Goal: Use online tool/utility: Utilize a website feature to perform a specific function

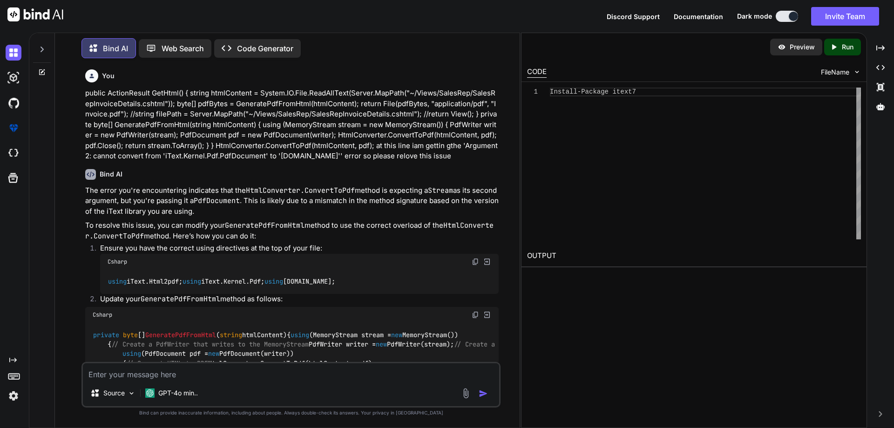
scroll to position [1360, 0]
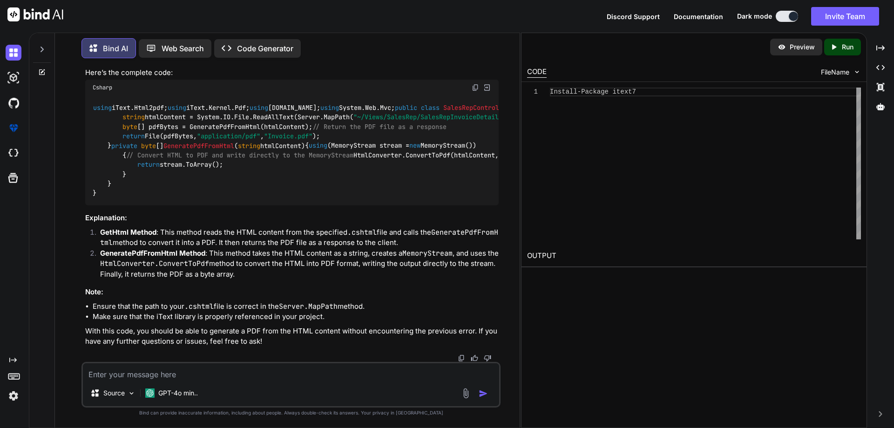
type textarea "x"
type textarea "<tbody> @{ int rowNo = 0; } @foreach (var item in Model) { <tr> <td>@(rowNo += …"
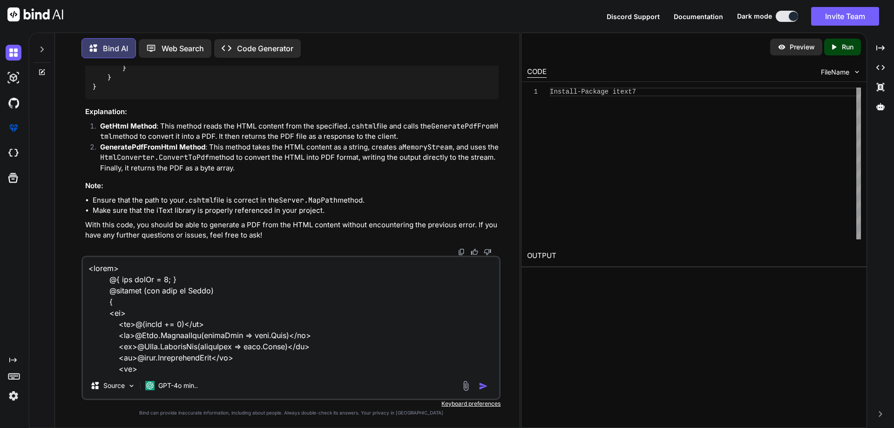
scroll to position [392, 0]
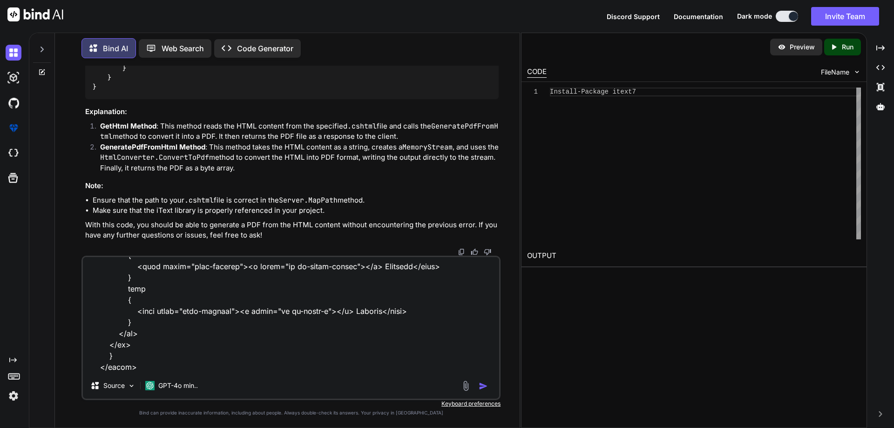
type textarea "x"
type textarea "<tbody> @{ int rowNo = 0; } @foreach (var item in Model) { <tr> <td>@(rowNo += …"
type textarea "x"
type textarea "<tbody> @{ int rowNo = 0; } @foreach (var item in Model) { <tr> <td>@(rowNo += …"
type textarea "x"
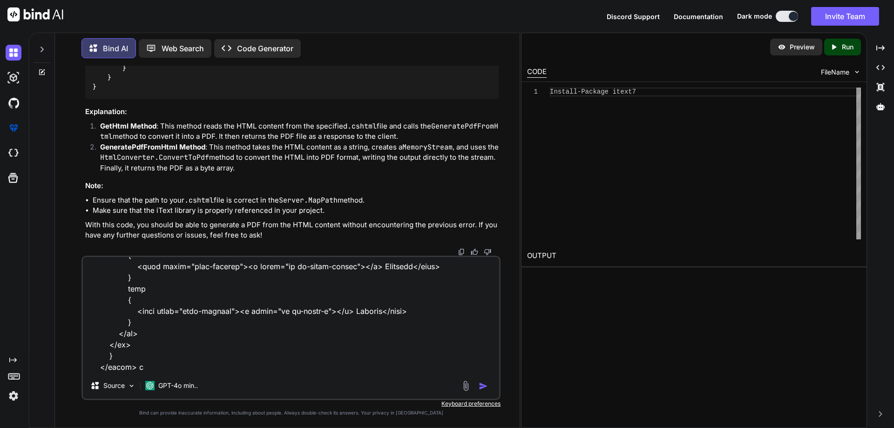
type textarea "<tbody> @{ int rowNo = 0; } @foreach (var item in Model) { <tr> <td>@(rowNo += …"
type textarea "x"
type textarea "<tbody> @{ int rowNo = 0; } @foreach (var item in Model) { <tr> <td>@(rowNo += …"
type textarea "x"
type textarea "<tbody> @{ int rowNo = 0; } @foreach (var item in Model) { <tr> <td>@(rowNo += …"
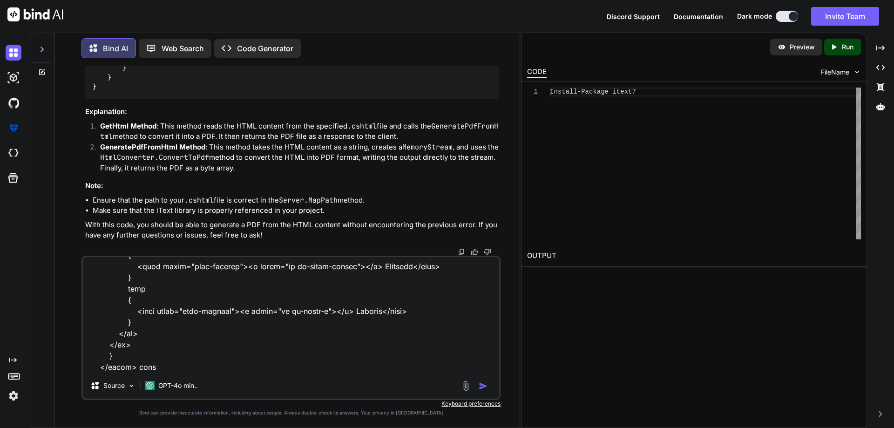
type textarea "x"
type textarea "<tbody> @{ int rowNo = 0; } @foreach (var item in Model) { <tr> <td>@(rowNo += …"
type textarea "x"
type textarea "<tbody> @{ int rowNo = 0; } @foreach (var item in Model) { <tr> <td>@(rowNo += …"
type textarea "x"
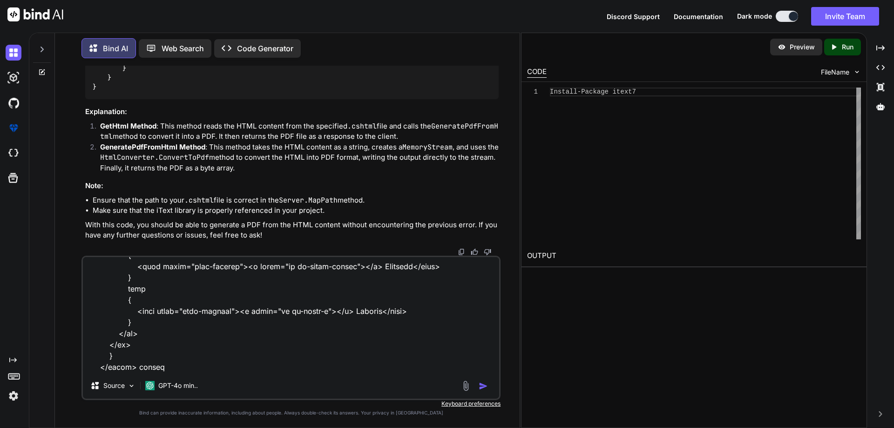
type textarea "<tbody> @{ int rowNo = 0; } @foreach (var item in Model) { <tr> <td>@(rowNo += …"
type textarea "x"
type textarea "<tbody> @{ int rowNo = 0; } @foreach (var item in Model) { <tr> <td>@(rowNo += …"
type textarea "x"
type textarea "<tbody> @{ int rowNo = 0; } @foreach (var item in Model) { <tr> <td>@(rowNo += …"
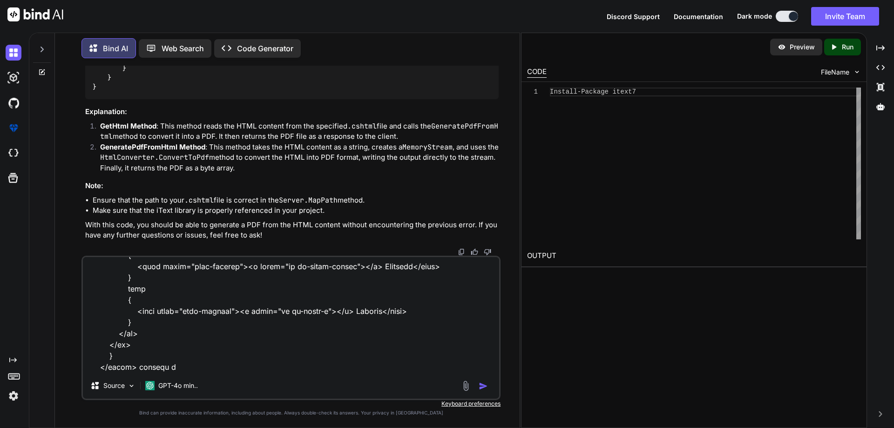
type textarea "x"
type textarea "<tbody> @{ int rowNo = 0; } @foreach (var item in Model) { <tr> <td>@(rowNo += …"
type textarea "x"
type textarea "<tbody> @{ int rowNo = 0; } @foreach (var item in Model) { <tr> <td>@(rowNo += …"
type textarea "x"
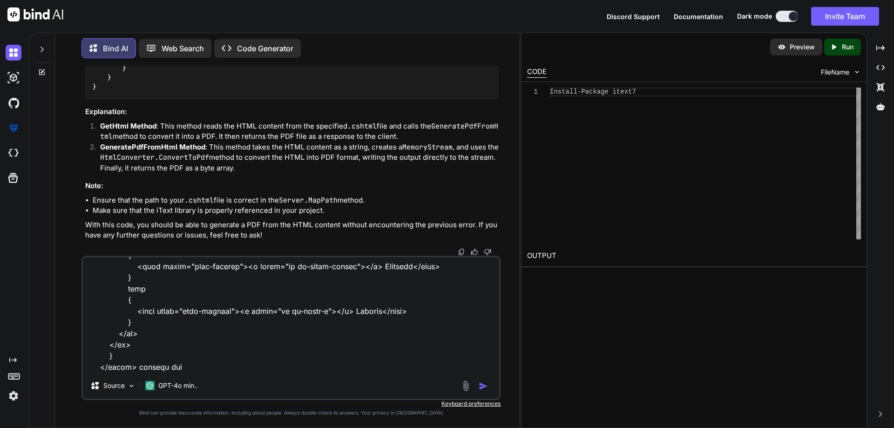
type textarea "<tbody> @{ int rowNo = 0; } @foreach (var item in Model) { <tr> <td>@(rowNo += …"
type textarea "x"
type textarea "<tbody> @{ int rowNo = 0; } @foreach (var item in Model) { <tr> <td>@(rowNo += …"
type textarea "x"
type textarea "<tbody> @{ int rowNo = 0; } @foreach (var item in Model) { <tr> <td>@(rowNo += …"
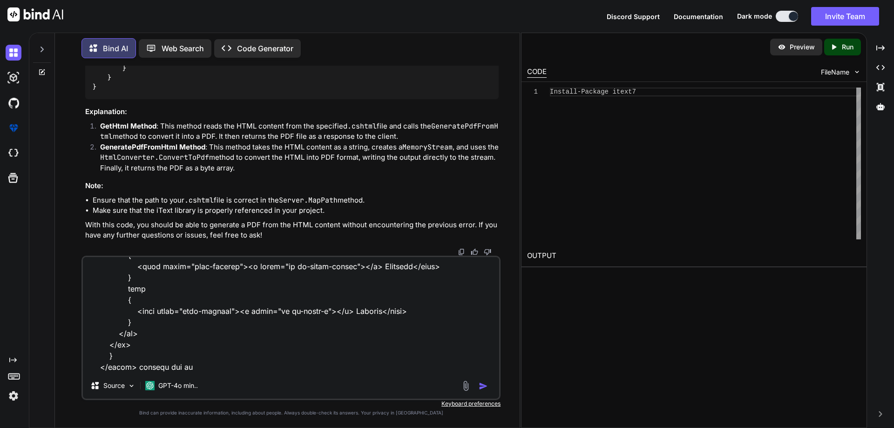
type textarea "x"
type textarea "<tbody> @{ int rowNo = 0; } @foreach (var item in Model) { <tr> <td>@(rowNo += …"
type textarea "x"
type textarea "<tbody> @{ int rowNo = 0; } @foreach (var item in Model) { <tr> <td>@(rowNo += …"
type textarea "x"
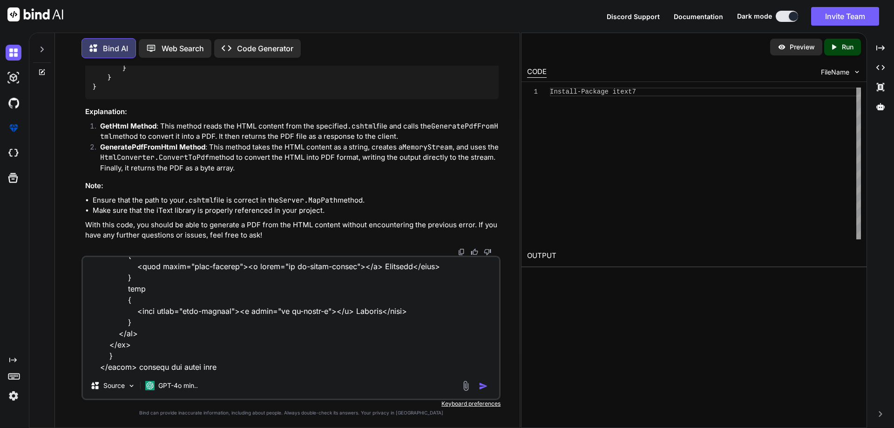
paste textarea "</tr>"
paste textarea "Encountered end tag "tr" with no matching start tag. Are your start/end tags pr…"
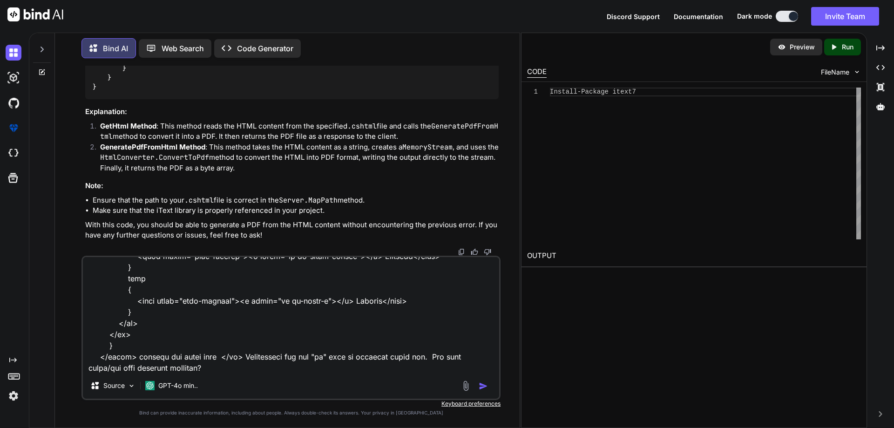
scroll to position [403, 0]
type textarea "<tbody> @{ int rowNo = 0; } @foreach (var item in Model) { <tr> <td>@(rowNo += …"
drag, startPoint x: 482, startPoint y: 385, endPoint x: 279, endPoint y: 349, distance: 206.1
click at [482, 384] on img "button" at bounding box center [483, 385] width 9 height 9
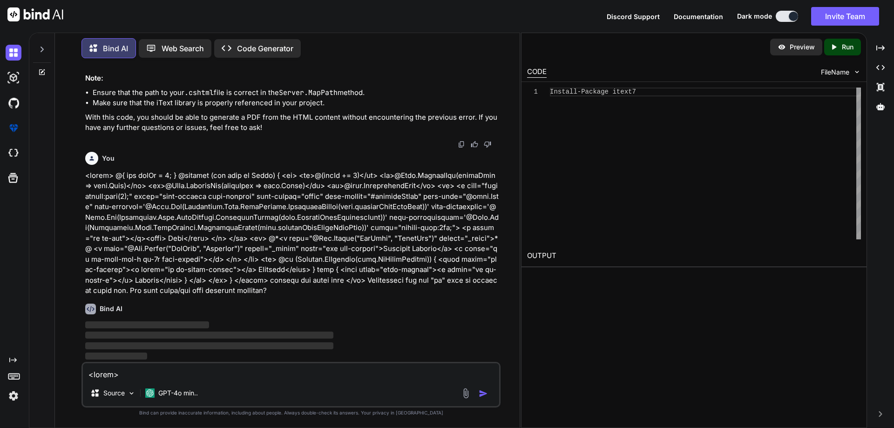
scroll to position [1667, 0]
click at [140, 375] on textarea at bounding box center [291, 371] width 416 height 17
click at [179, 393] on p "GPT-4o min.." at bounding box center [178, 392] width 40 height 9
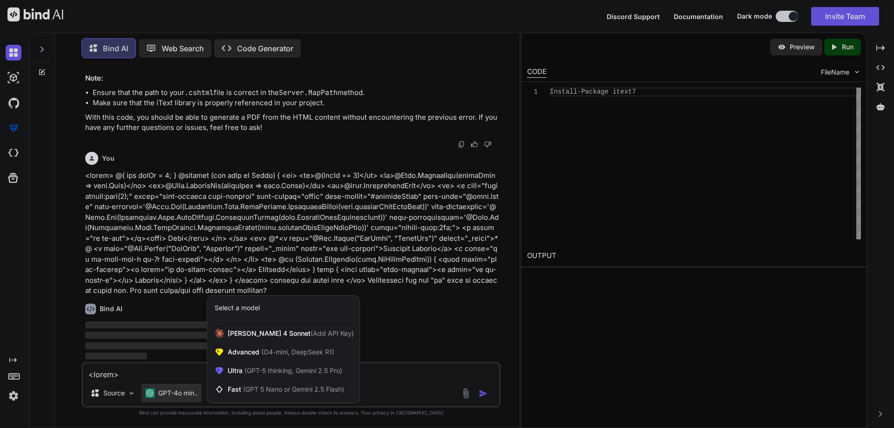
click at [121, 373] on div at bounding box center [447, 214] width 894 height 428
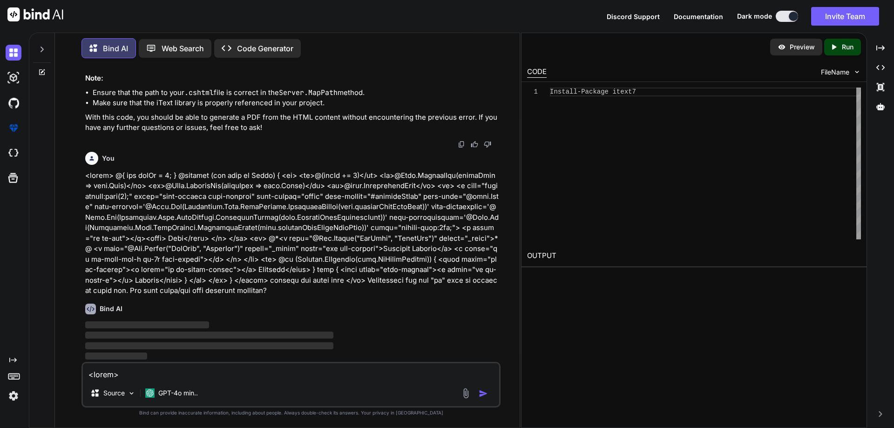
click at [137, 337] on span "‌" at bounding box center [209, 335] width 248 height 7
drag, startPoint x: 112, startPoint y: 249, endPoint x: 235, endPoint y: 251, distance: 122.5
click at [235, 251] on p at bounding box center [292, 233] width 414 height 126
click at [127, 252] on p at bounding box center [292, 233] width 414 height 126
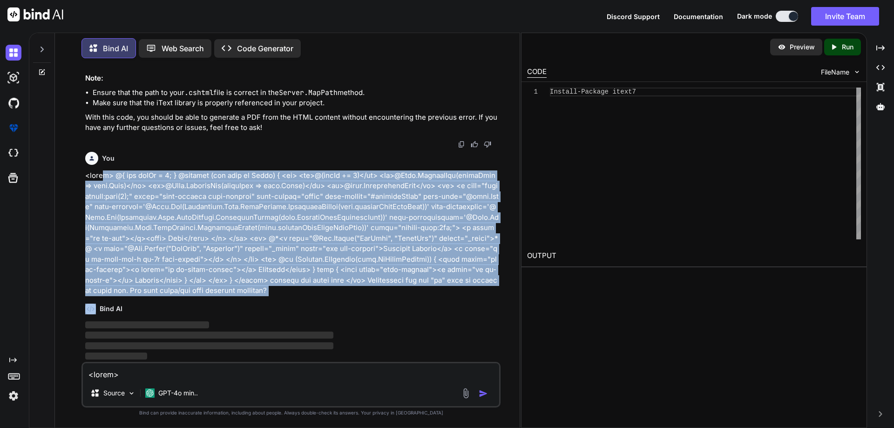
click at [127, 252] on p at bounding box center [292, 233] width 414 height 126
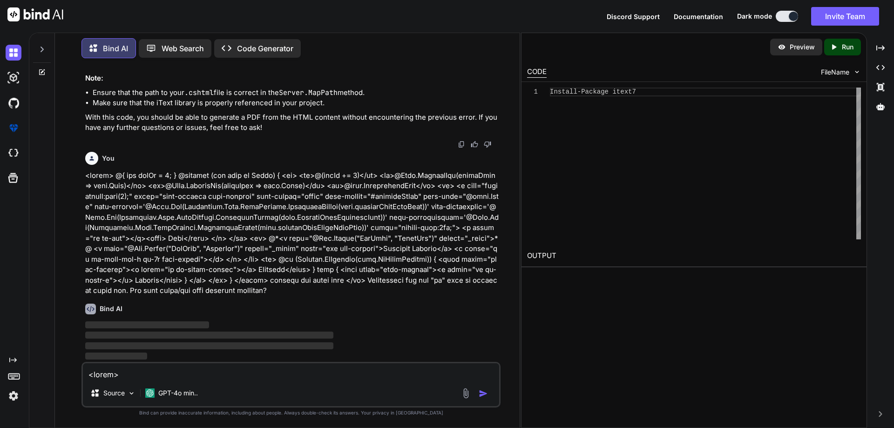
click at [145, 373] on textarea at bounding box center [291, 371] width 416 height 17
paste textarea "<tbody> @{ int rowNo = 0; } @foreach (var item in Model) { <tr> <td>@(rowNo += …"
type textarea "<tbody> @{ int rowNo = 0; } @foreach (var item in Model) { <tr> <td>@(rowNo += …"
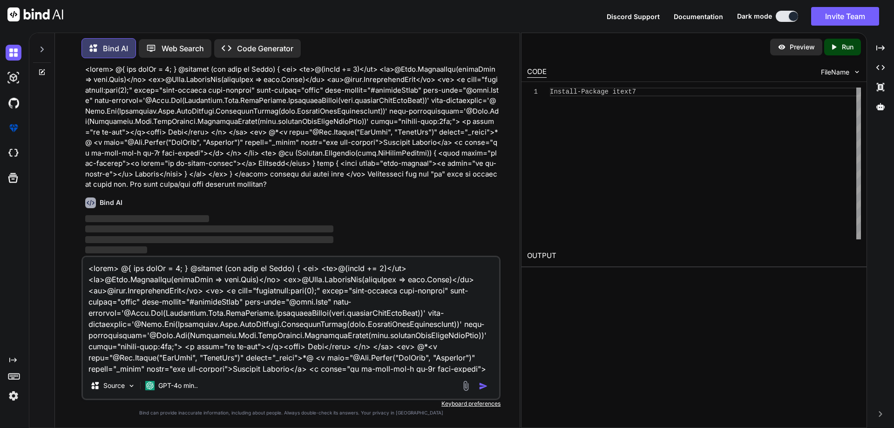
scroll to position [68, 0]
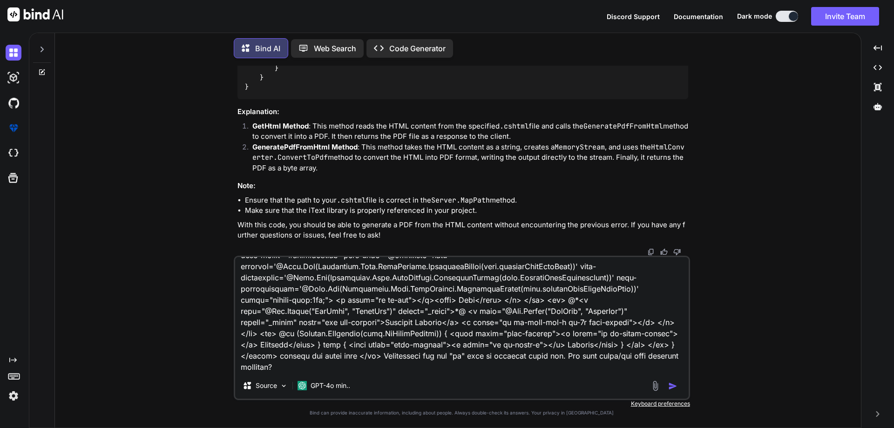
scroll to position [1560, 0]
click at [673, 383] on img "button" at bounding box center [672, 385] width 9 height 9
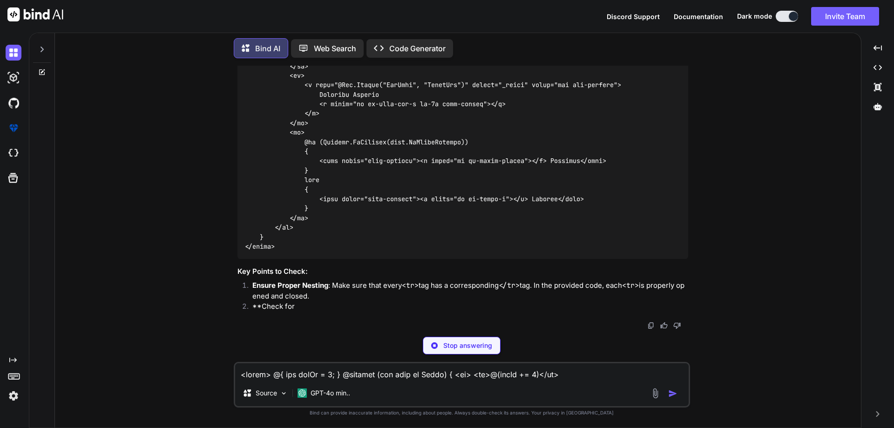
scroll to position [1836, 0]
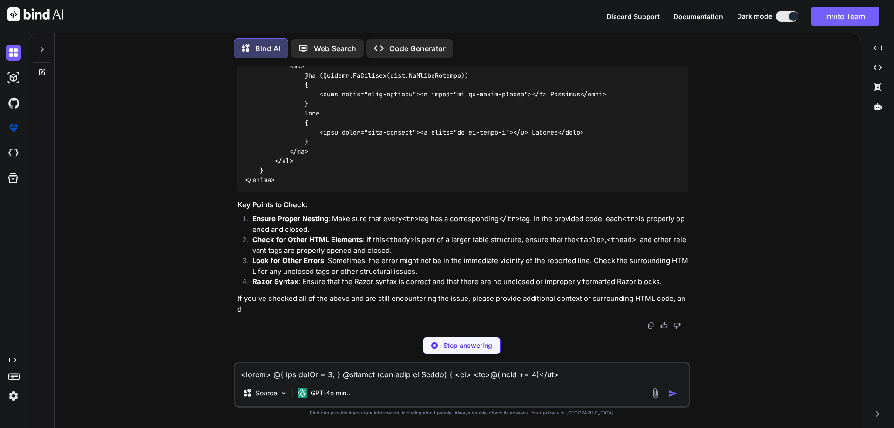
type textarea "x"
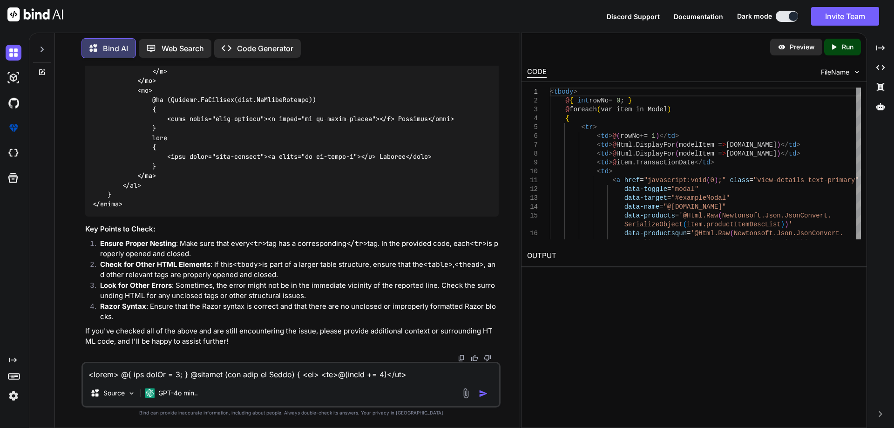
scroll to position [1910, 0]
click at [236, 372] on textarea at bounding box center [291, 371] width 416 height 17
paste textarea "@{ Layout = null; } <!DOCTYPE html> <html> <head> <title>Simple HTML Table</tit…"
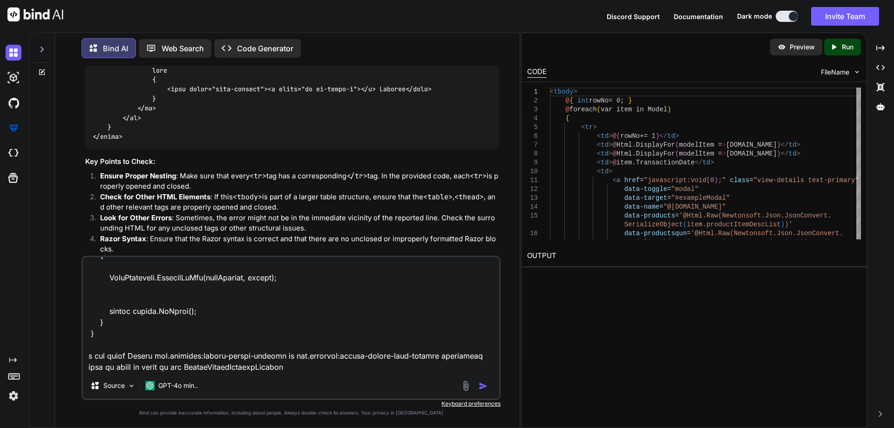
type textarea "@{ Layout = null; } <!DOCTYPE html> <html> <head> <title>Simple HTML Table</tit…"
click at [483, 381] on img "button" at bounding box center [483, 385] width 9 height 9
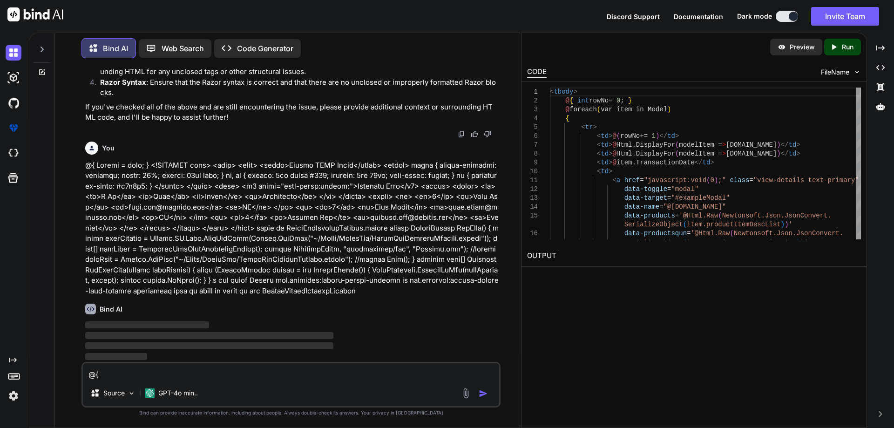
scroll to position [2460, 0]
click at [852, 47] on p "Run" at bounding box center [848, 46] width 12 height 9
click at [793, 42] on p "Preview" at bounding box center [805, 46] width 25 height 9
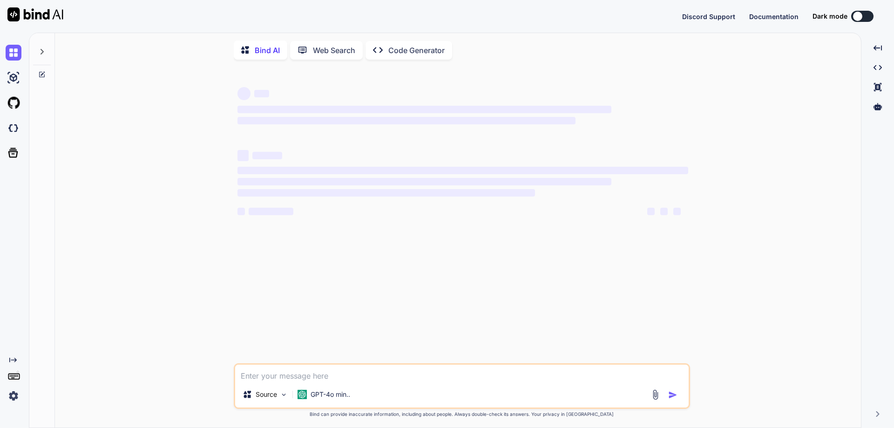
type textarea "x"
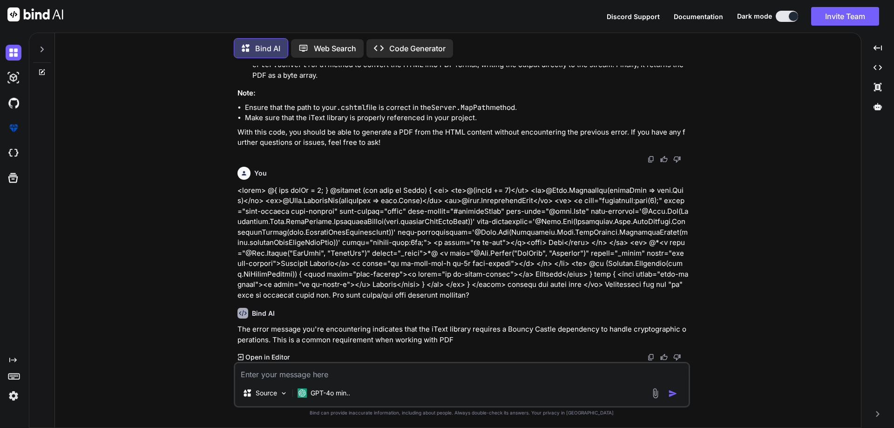
scroll to position [1653, 0]
click at [314, 372] on textarea at bounding box center [462, 371] width 454 height 17
paste textarea "@{ Layout = null; } <!DOCTYPE html> <html> <head> <title>Simple HTML Table</tit…"
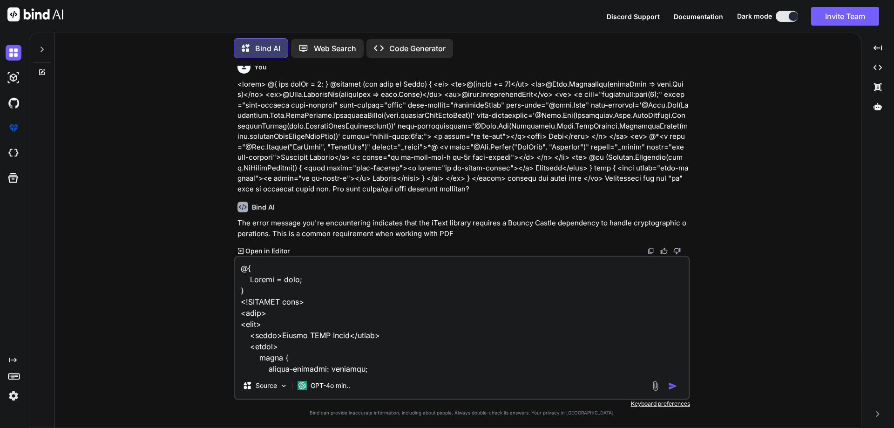
scroll to position [906, 0]
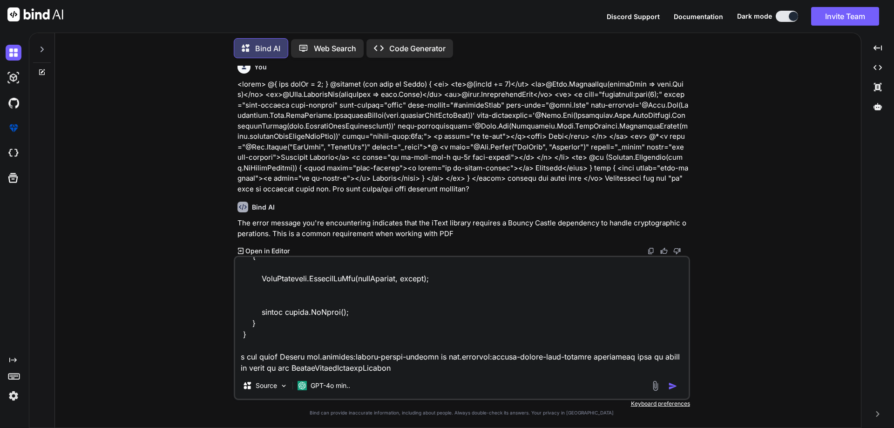
type textarea "@{ Layout = null; } <!DOCTYPE html> <html> <head> <title>Simple HTML Table</tit…"
click at [673, 385] on img "button" at bounding box center [672, 385] width 9 height 9
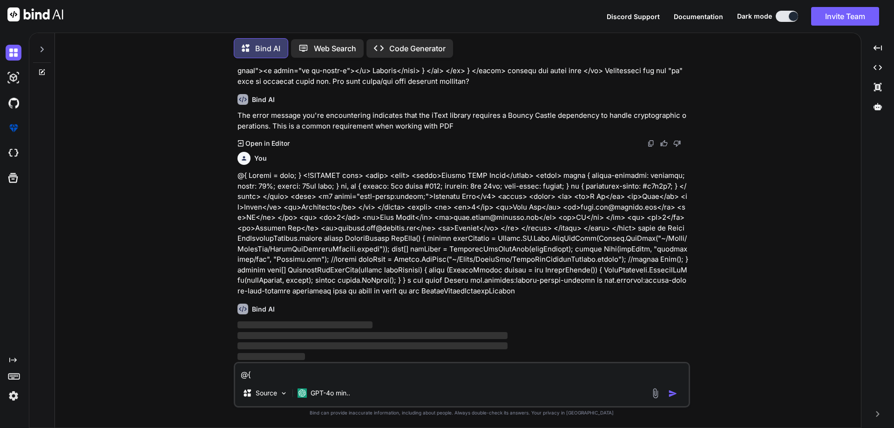
scroll to position [1867, 0]
click at [271, 374] on textarea at bounding box center [462, 371] width 454 height 17
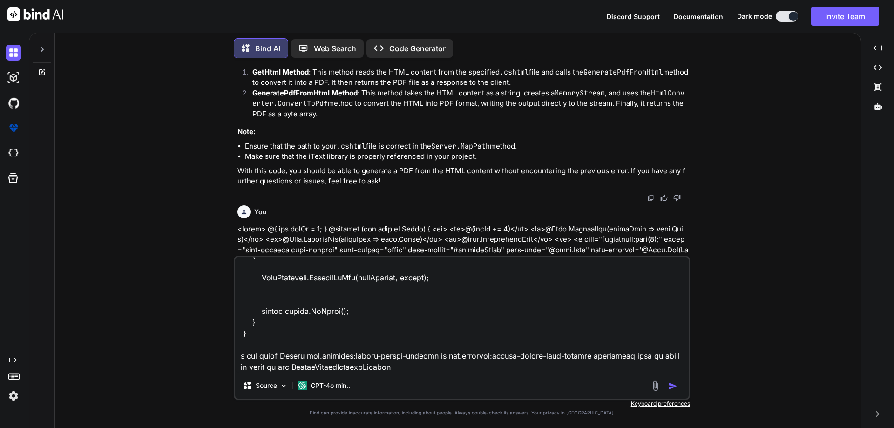
scroll to position [1293, 0]
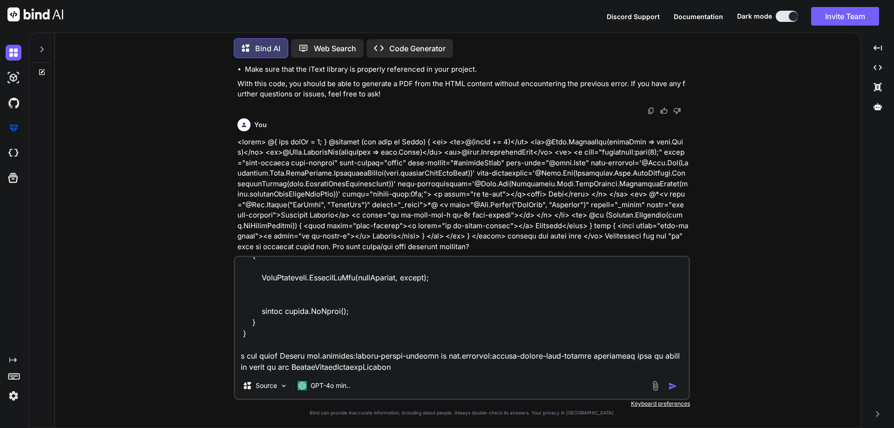
click at [671, 387] on img "button" at bounding box center [672, 385] width 9 height 9
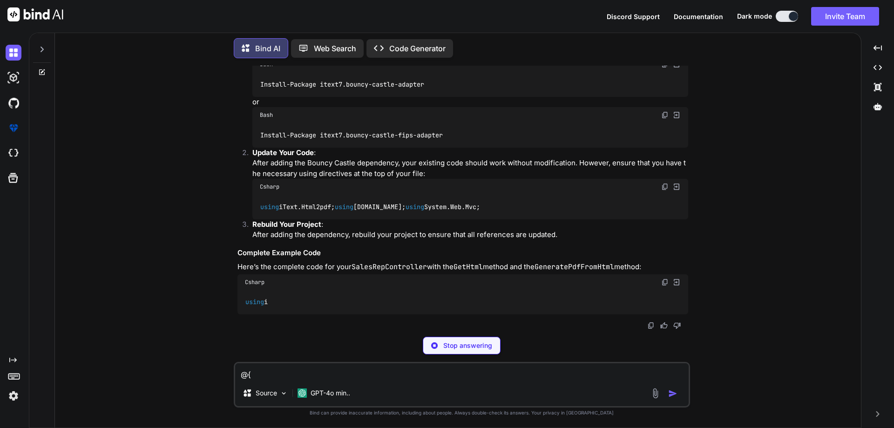
scroll to position [2305, 0]
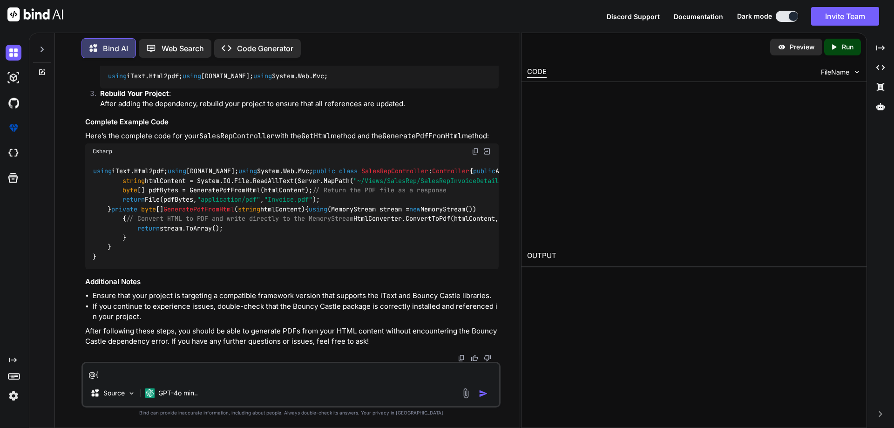
type textarea "x"
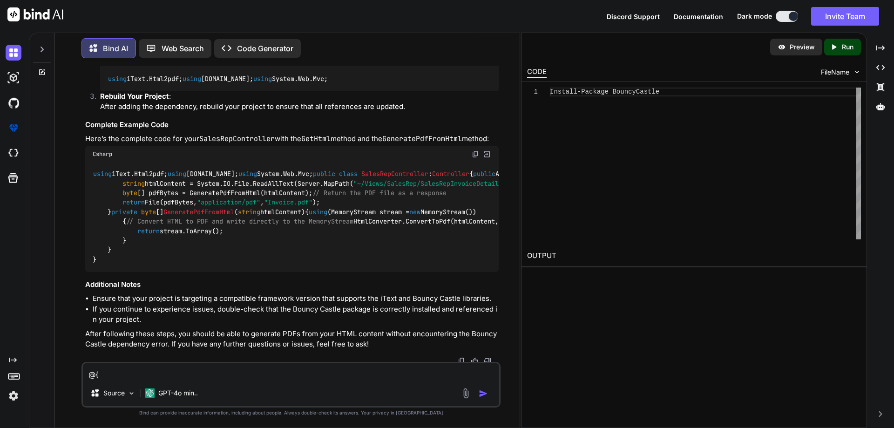
drag, startPoint x: 108, startPoint y: 294, endPoint x: 227, endPoint y: 301, distance: 119.0
copy code "Install-Package BouncyCastle"
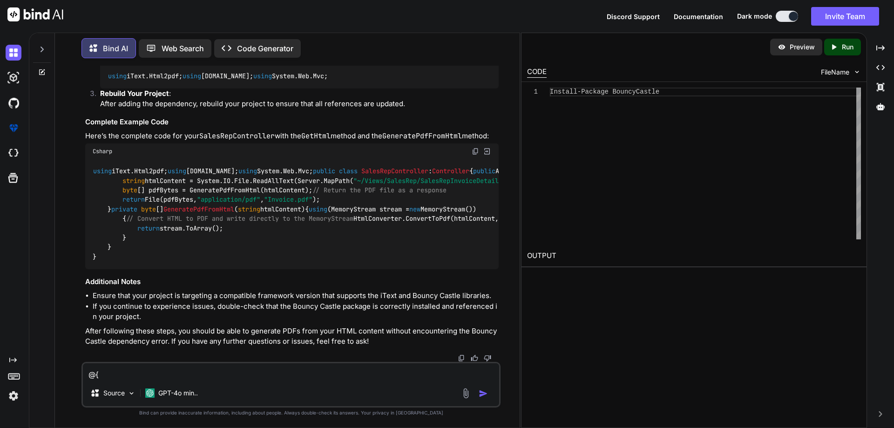
scroll to position [2235, 0]
drag, startPoint x: 167, startPoint y: 104, endPoint x: 475, endPoint y: 86, distance: 308.4
click at [475, 60] on img at bounding box center [475, 55] width 7 height 7
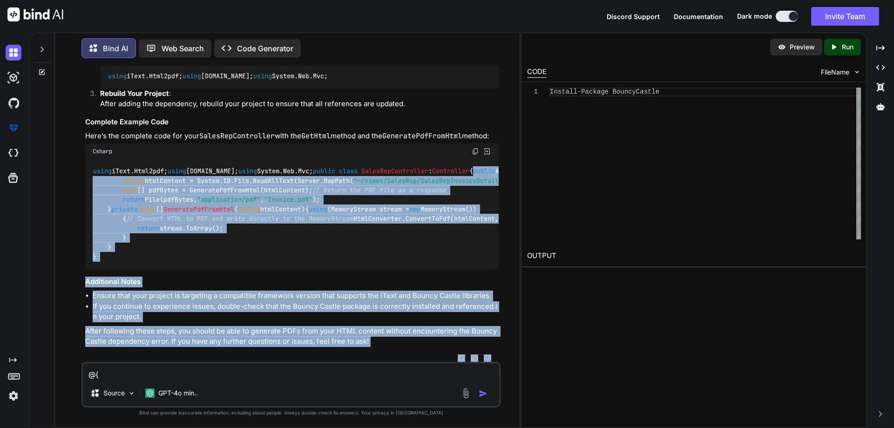
scroll to position [2654, 0]
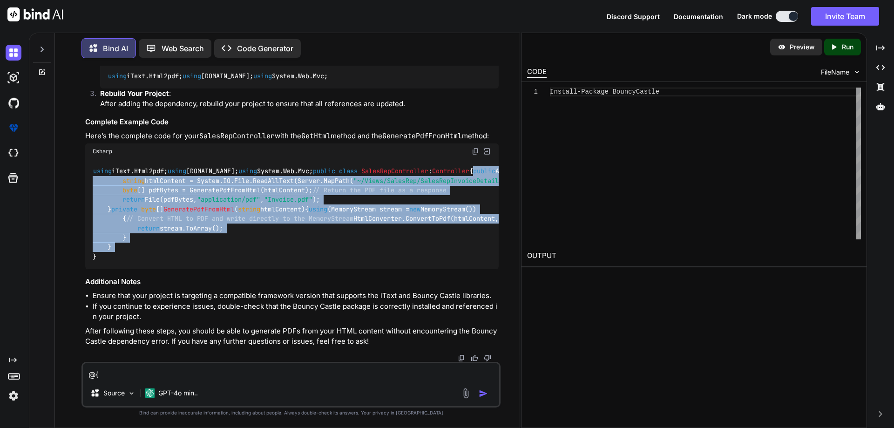
drag, startPoint x: 109, startPoint y: 169, endPoint x: 216, endPoint y: 239, distance: 128.1
click at [216, 239] on div "using iText.Html2pdf; using System.IO; using System.Web.Mvc; public class Sales…" at bounding box center [292, 214] width 414 height 110
copy code "public ActionResult GetHtml () { // Read the HTML content from the specified fi…"
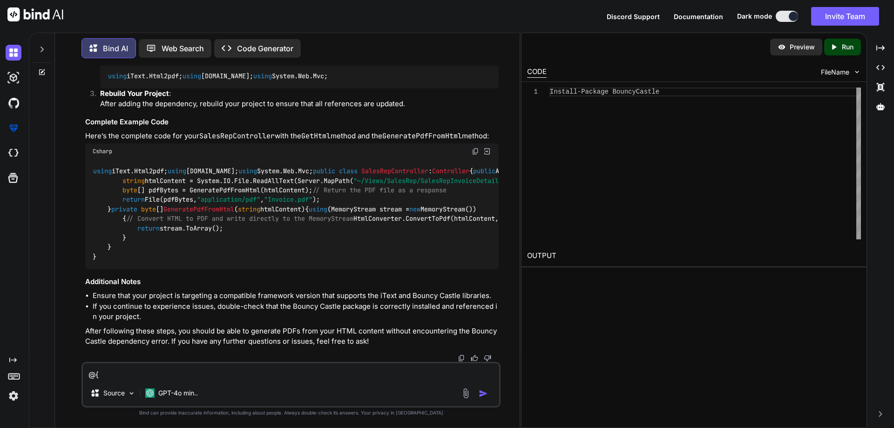
click at [212, 376] on textarea at bounding box center [291, 371] width 416 height 17
paste textarea "public ActionResult GetHtml() { string htmlContent = System.IO.File.ReadAllText…"
type textarea "public ActionResult GetHtml() { string htmlContent = System.IO.File.ReadAllText…"
type textarea "x"
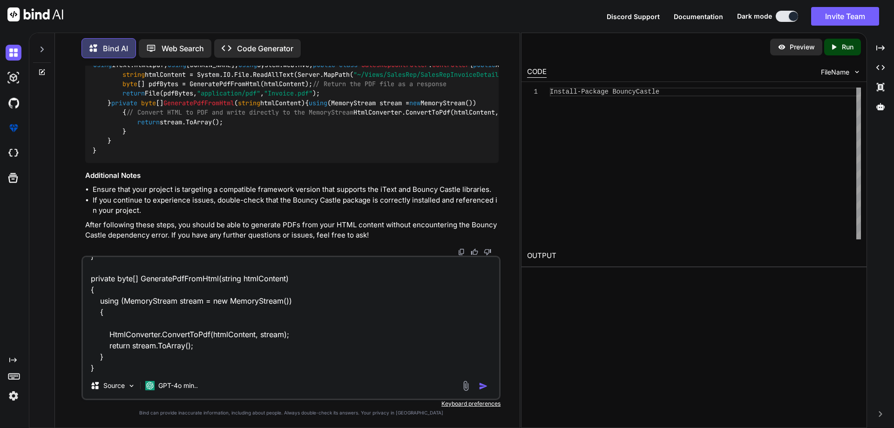
type textarea "public ActionResult GetHtml() { string htmlContent = System.IO.File.ReadAllText…"
type textarea "x"
type textarea "public ActionResult GetHtml() { string htmlContent = System.IO.File.ReadAllText…"
type textarea "x"
type textarea "public ActionResult GetHtml() { string htmlContent = System.IO.File.ReadAllText…"
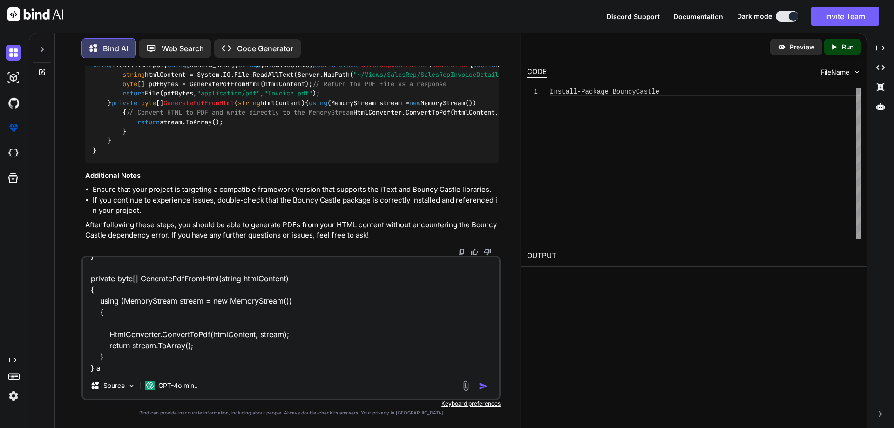
type textarea "x"
type textarea "public ActionResult GetHtml() { string htmlContent = System.IO.File.ReadAllText…"
type textarea "x"
type textarea "public ActionResult GetHtml() { string htmlContent = System.IO.File.ReadAllText…"
type textarea "x"
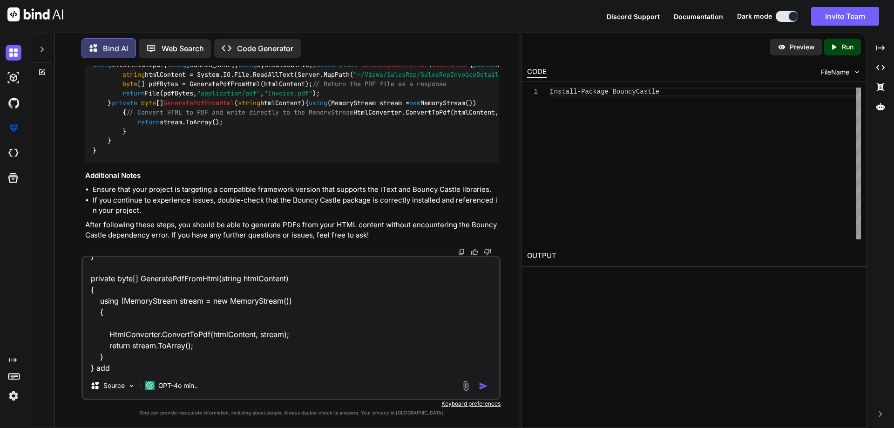
type textarea "public ActionResult GetHtml() { string htmlContent = System.IO.File.ReadAllText…"
type textarea "x"
type textarea "public ActionResult GetHtml() { string htmlContent = System.IO.File.ReadAllText…"
type textarea "x"
type textarea "public ActionResult GetHtml() { string htmlContent = System.IO.File.ReadAllText…"
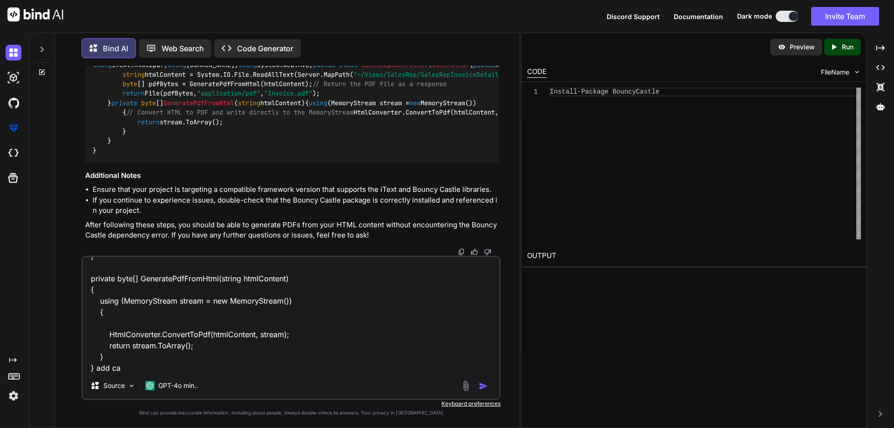
type textarea "x"
type textarea "public ActionResult GetHtml() { string htmlContent = System.IO.File.ReadAllText…"
type textarea "x"
type textarea "public ActionResult GetHtml() { string htmlContent = System.IO.File.ReadAllText…"
type textarea "x"
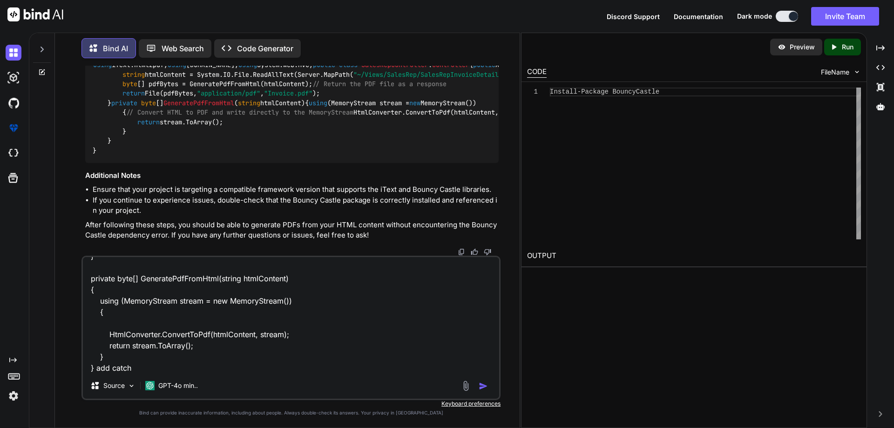
type textarea "public ActionResult GetHtml() { string htmlContent = System.IO.File.ReadAllText…"
type textarea "x"
type textarea "public ActionResult GetHtml() { string htmlContent = System.IO.File.ReadAllText…"
type textarea "x"
type textarea "public ActionResult GetHtml() { string htmlContent = System.IO.File.ReadAllText…"
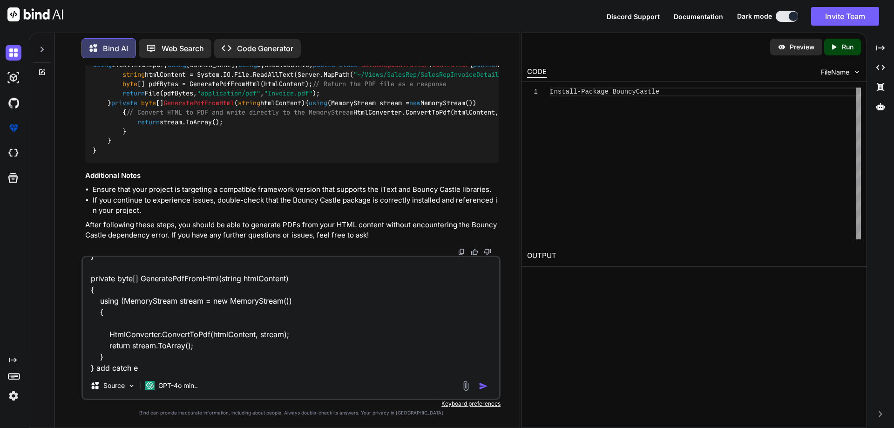
type textarea "x"
type textarea "public ActionResult GetHtml() { string htmlContent = System.IO.File.ReadAllText…"
type textarea "x"
type textarea "public ActionResult GetHtml() { string htmlContent = System.IO.File.ReadAllText…"
type textarea "x"
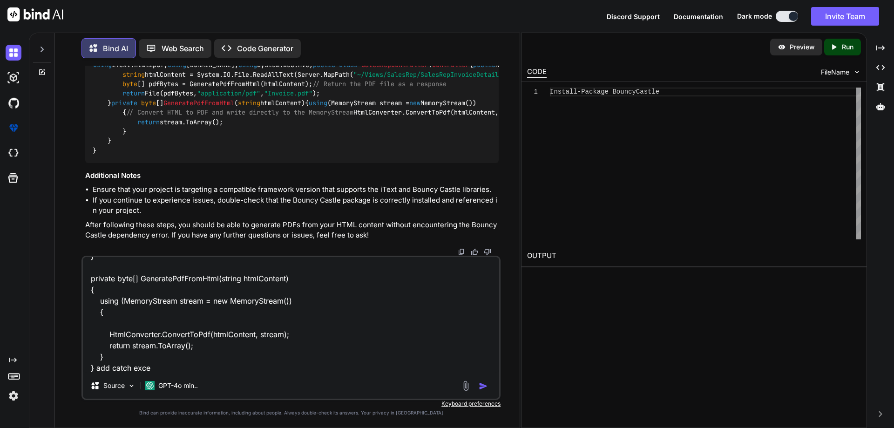
type textarea "public ActionResult GetHtml() { string htmlContent = System.IO.File.ReadAllText…"
type textarea "x"
type textarea "public ActionResult GetHtml() { string htmlContent = System.IO.File.ReadAllText…"
type textarea "x"
type textarea "public ActionResult GetHtml() { string htmlContent = System.IO.File.ReadAllText…"
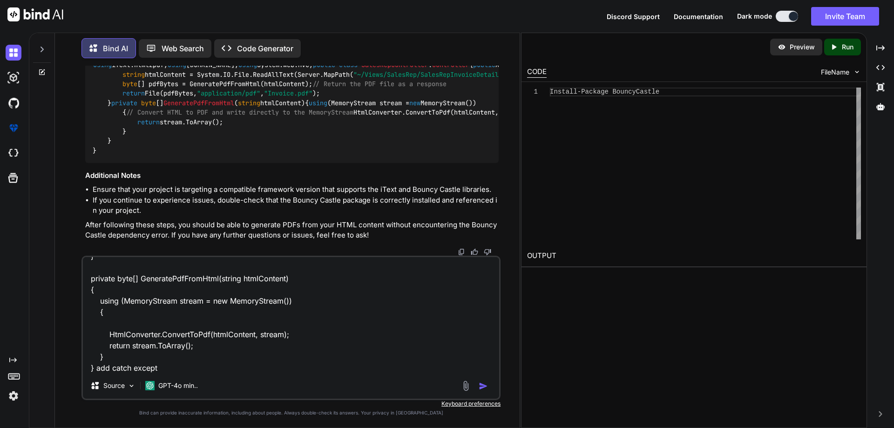
type textarea "x"
type textarea "public ActionResult GetHtml() { string htmlContent = System.IO.File.ReadAllText…"
type textarea "x"
type textarea "public ActionResult GetHtml() { string htmlContent = System.IO.File.ReadAllText…"
type textarea "x"
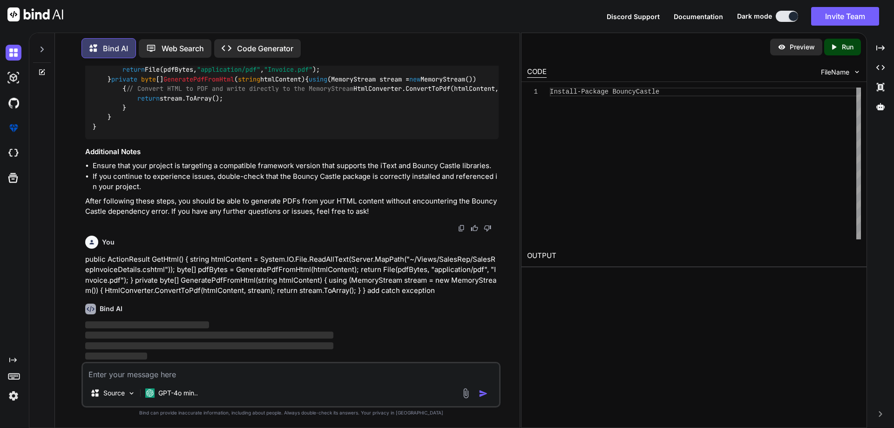
scroll to position [2784, 0]
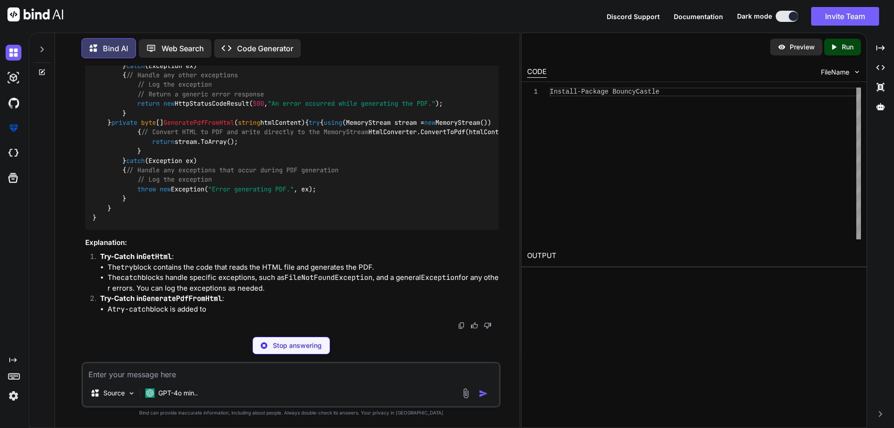
type textarea "x"
type textarea "} catch (Exception ex) { // Handle any exceptions that occur during PDF generat…"
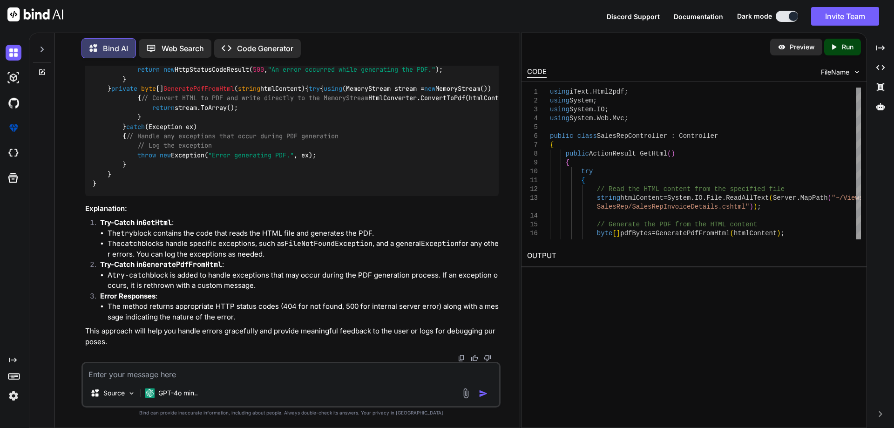
type textarea "x"
drag, startPoint x: 105, startPoint y: 137, endPoint x: 240, endPoint y: 164, distance: 137.6
click at [240, 164] on div "using iText.Html2pdf; using System; using System.IO; using System.Web.Mvc; publ…" at bounding box center [292, 65] width 414 height 262
copy code "public ActionResult GetHtml () { try { // Read the HTML content from the specif…"
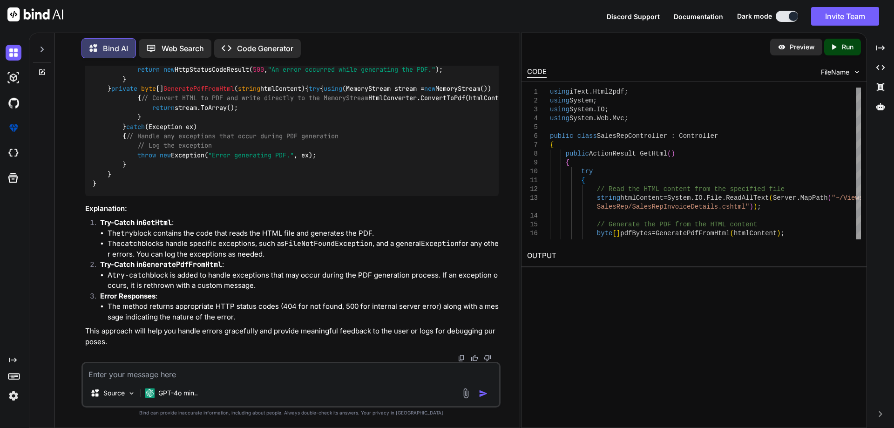
click at [204, 367] on textarea at bounding box center [291, 371] width 416 height 17
type textarea "g"
type textarea "x"
type textarea "ge"
type textarea "x"
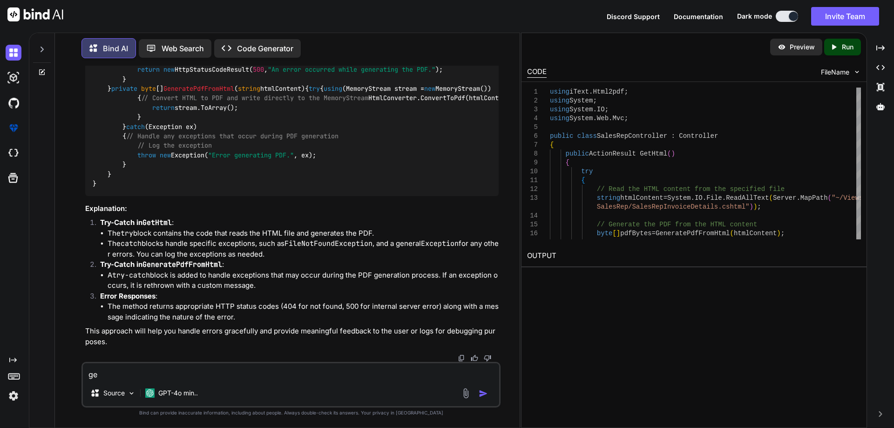
type textarea "gee"
type textarea "x"
type textarea "geet"
type textarea "x"
type textarea "geeti"
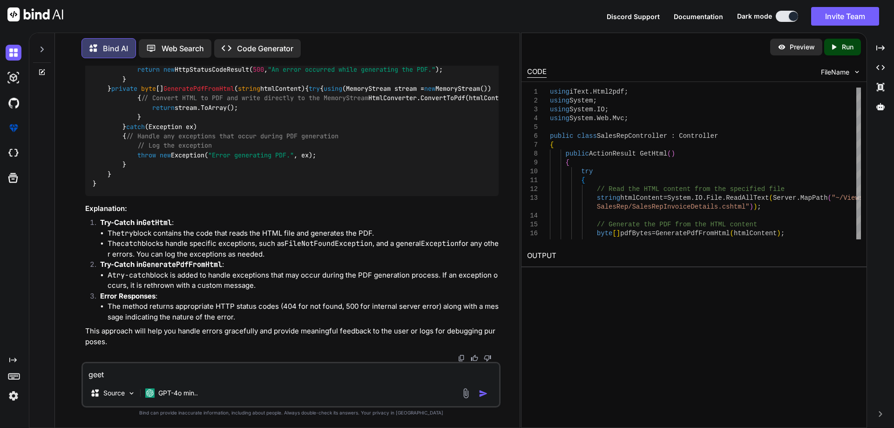
type textarea "x"
type textarea "geetin"
type textarea "x"
type textarea "geeting"
type textarea "x"
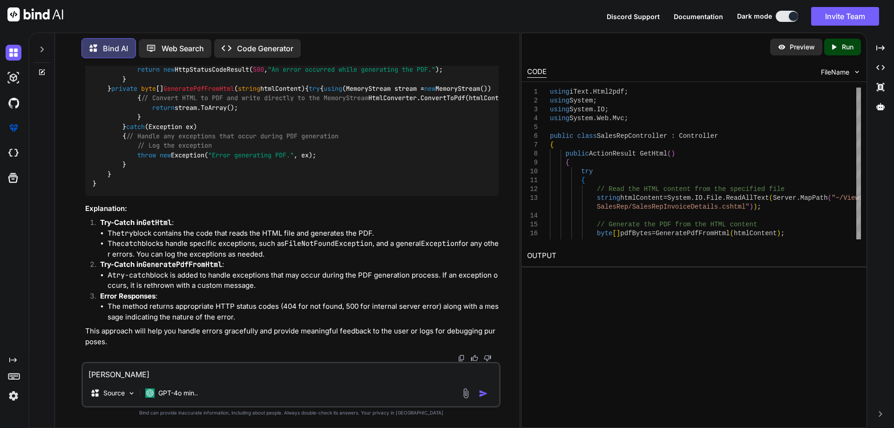
type textarea "geeting"
type textarea "x"
type textarea "geeting"
type textarea "x"
type textarea "geetin"
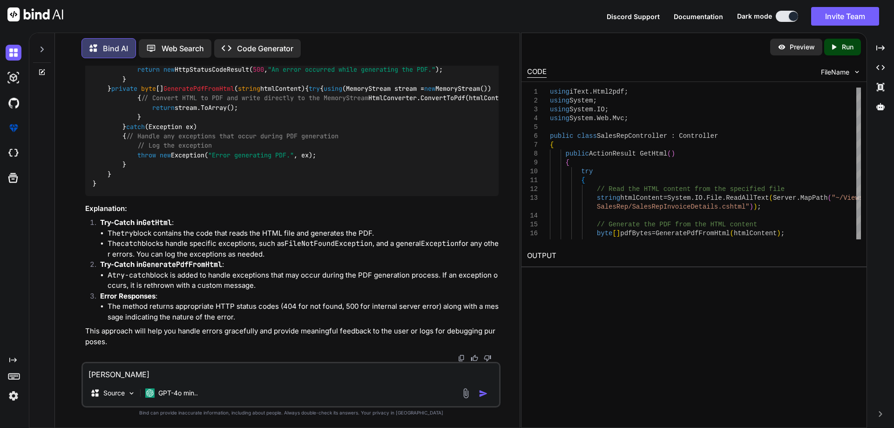
type textarea "x"
type textarea "geeting"
type textarea "x"
type textarea "geeting"
type textarea "x"
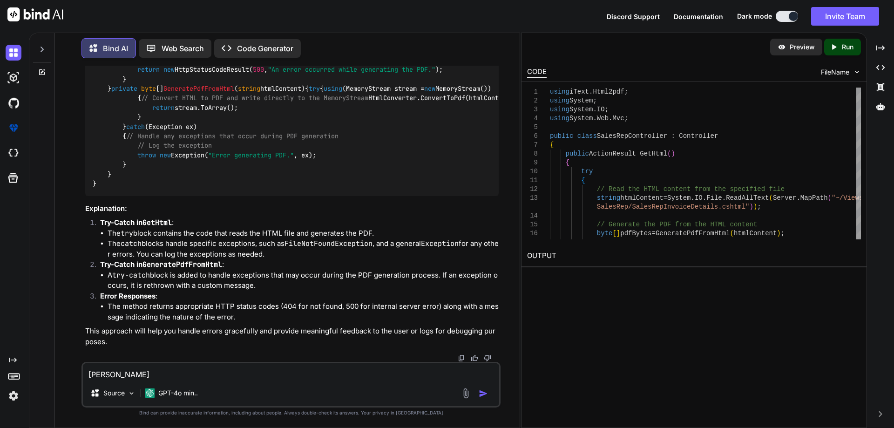
type textarea "geeting e"
type textarea "x"
type textarea "geeting er"
type textarea "x"
type textarea "geeting err"
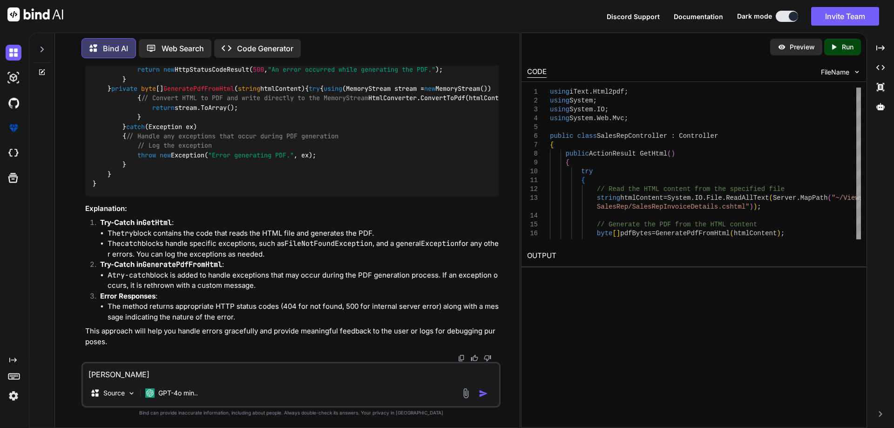
type textarea "x"
type textarea "geeting erro"
type textarea "x"
type textarea "geeting error"
type textarea "x"
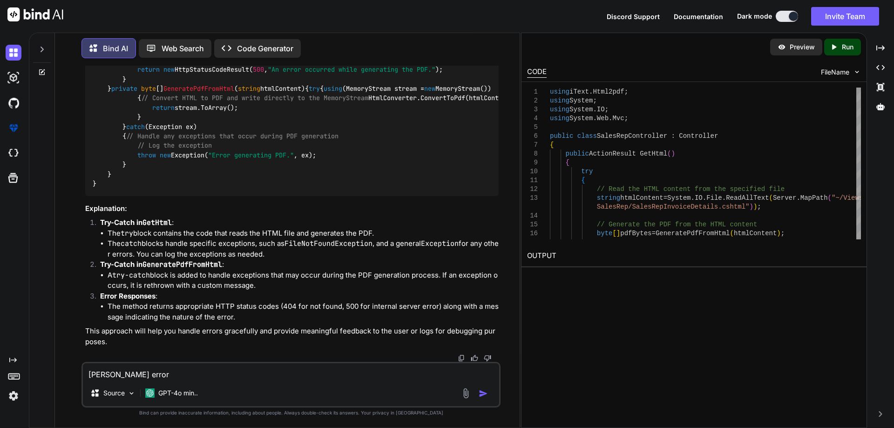
type textarea "geeting error"
type textarea "x"
type textarea "geeting error a"
type textarea "x"
type textarea "geeting error af"
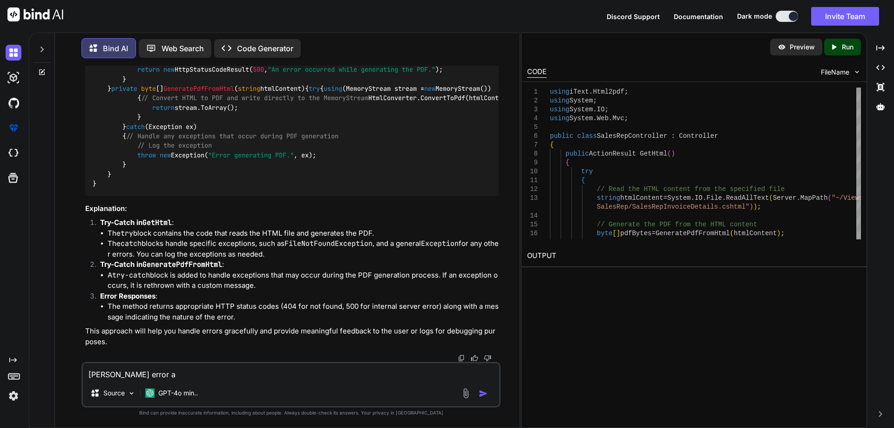
type textarea "x"
type textarea "geeting error aft"
type textarea "x"
type textarea "geeting error afte"
type textarea "x"
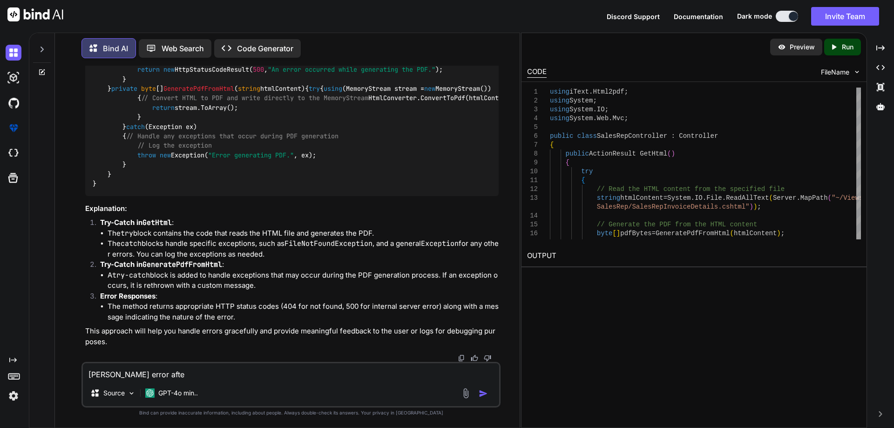
type textarea "geeting error after"
type textarea "x"
type textarea "geeting error after"
type textarea "x"
type textarea "geeting error after t"
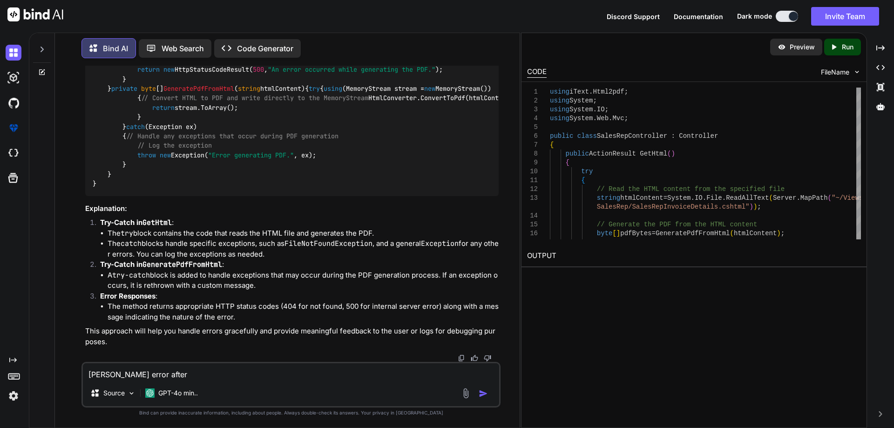
type textarea "x"
type textarea "geeting error after th"
type textarea "x"
type textarea "geeting error after the"
type textarea "x"
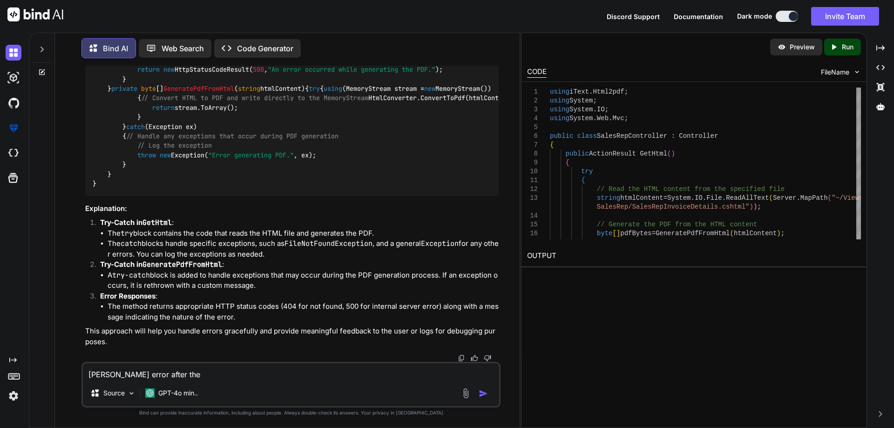
type textarea "geeting error after the"
type textarea "x"
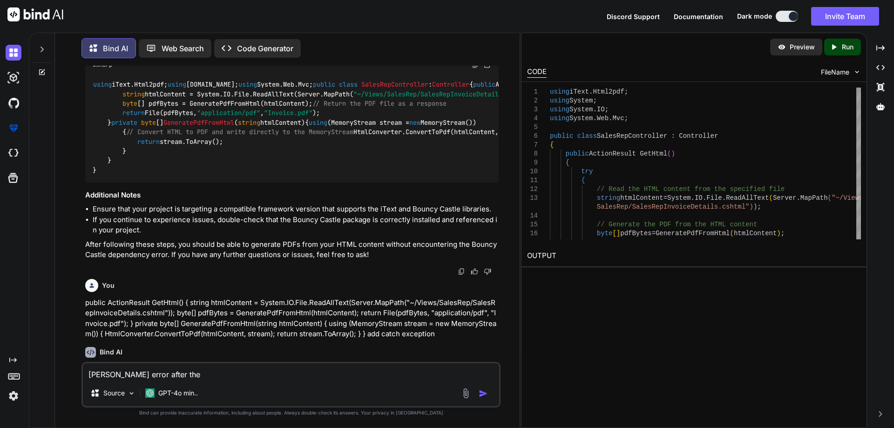
scroll to position [2137, 0]
drag, startPoint x: 106, startPoint y: 203, endPoint x: 229, endPoint y: 205, distance: 122.5
copy code "Install-Package BouncyCastle"
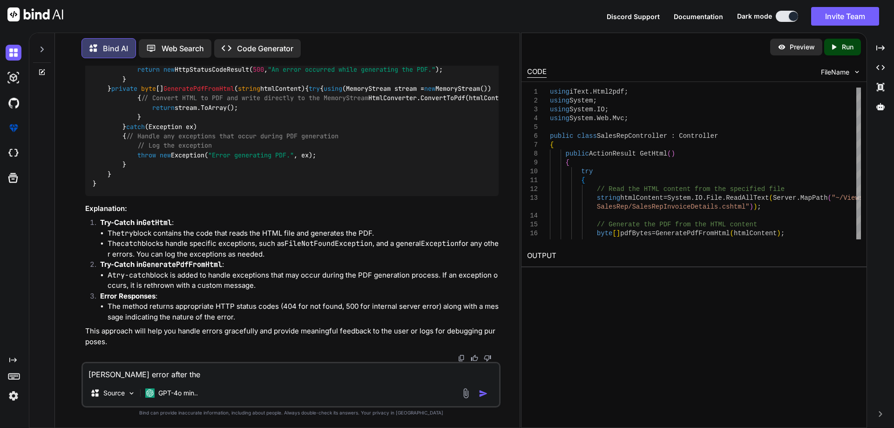
scroll to position [3395, 0]
click at [197, 377] on textarea "geeting error after the" at bounding box center [291, 371] width 416 height 17
paste textarea "Install-Package BouncyCastle"
type textarea "geeting error after the Install-Package BouncyCastle"
type textarea "x"
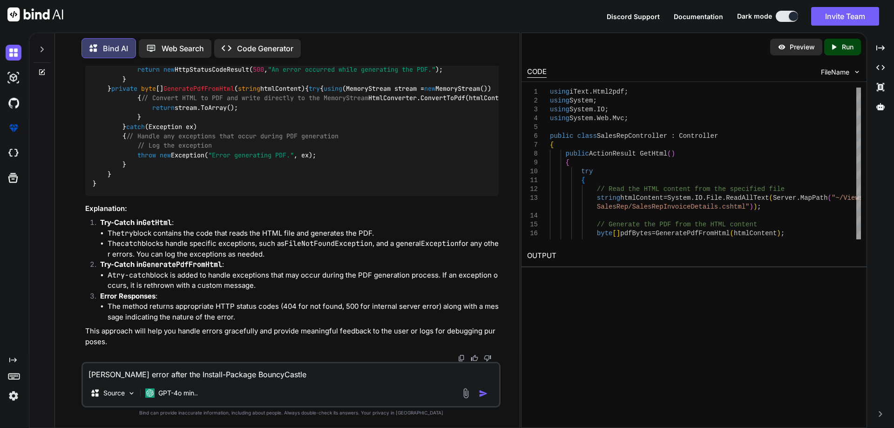
type textarea "geeting error after the Install-Package BouncyCastle"
type textarea "x"
type textarea "geeting error after the Install-Package BouncyCastle t"
type textarea "x"
type textarea "geeting error after the Install-Package BouncyCastle th"
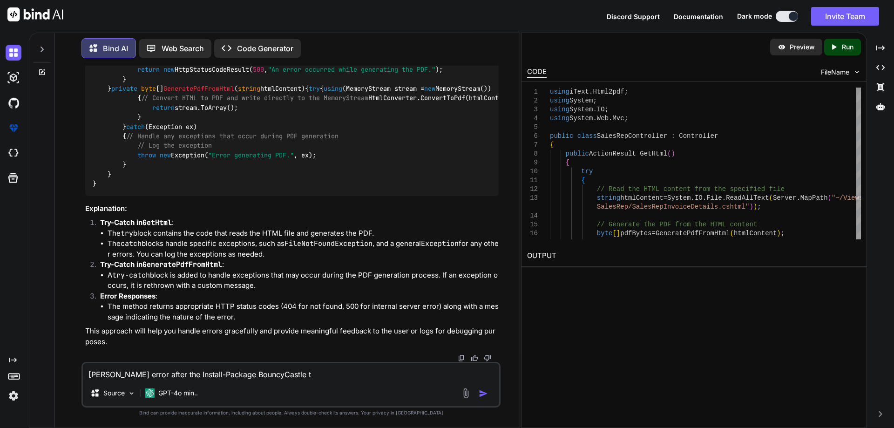
type textarea "x"
type textarea "geeting error after the Install-Package BouncyCastle thi"
type textarea "x"
type textarea "geeting error after the Install-Package BouncyCastle this"
type textarea "x"
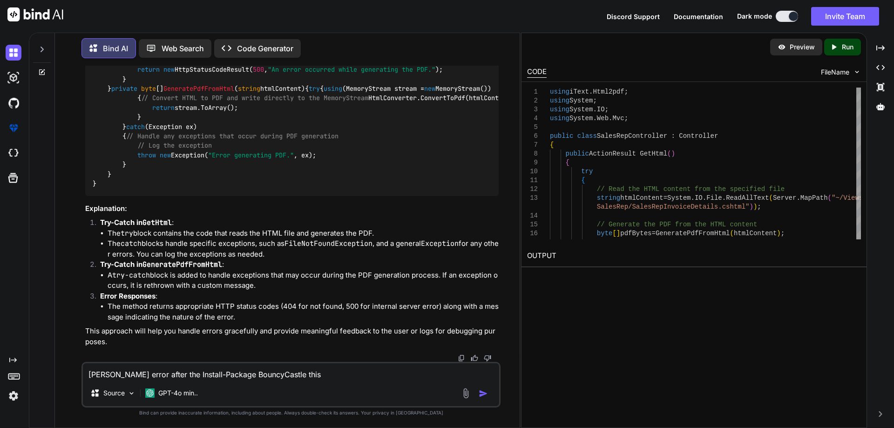
type textarea "geeting error after the Install-Package BouncyCastle this"
type textarea "x"
type textarea "geeting error after the Install-Package BouncyCastle this a"
type textarea "x"
type textarea "geeting error after the Install-Package BouncyCastle this an"
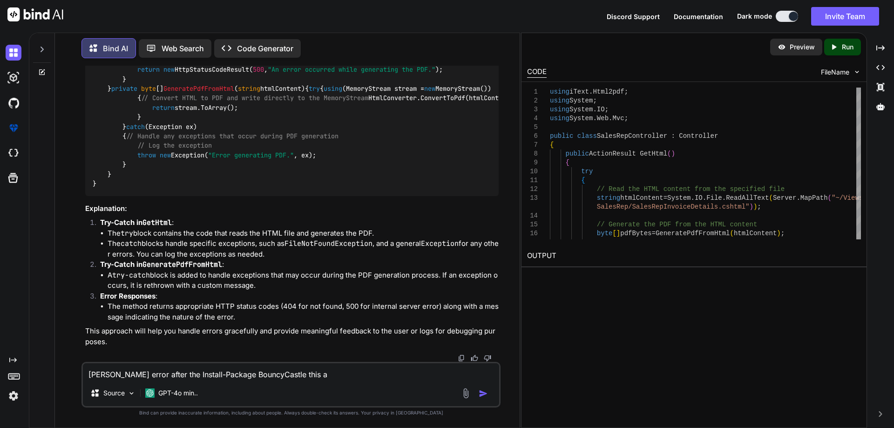
type textarea "x"
type textarea "geeting error after the Install-Package BouncyCastle this and"
type textarea "x"
type textarea "geeting error after the Install-Package BouncyCastle this and t"
type textarea "x"
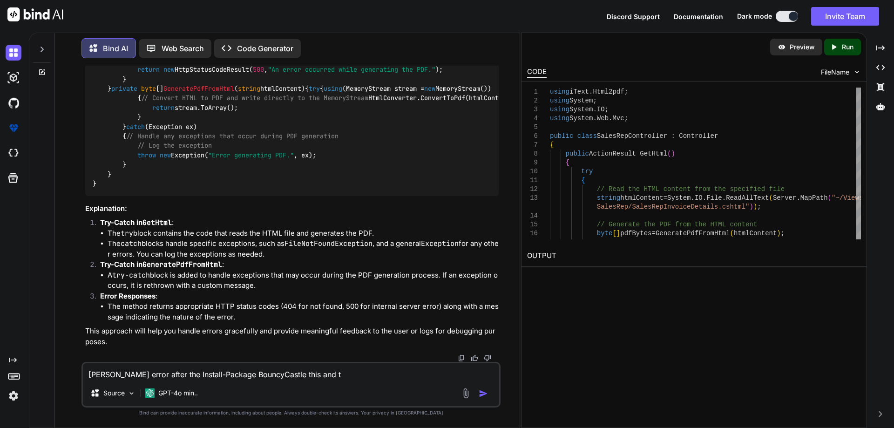
type textarea "geeting error after the Install-Package BouncyCastle this and th"
type textarea "x"
type textarea "geeting error after the Install-Package BouncyCastle this and the"
type textarea "x"
type textarea "geeting error after the Install-Package BouncyCastle this and the"
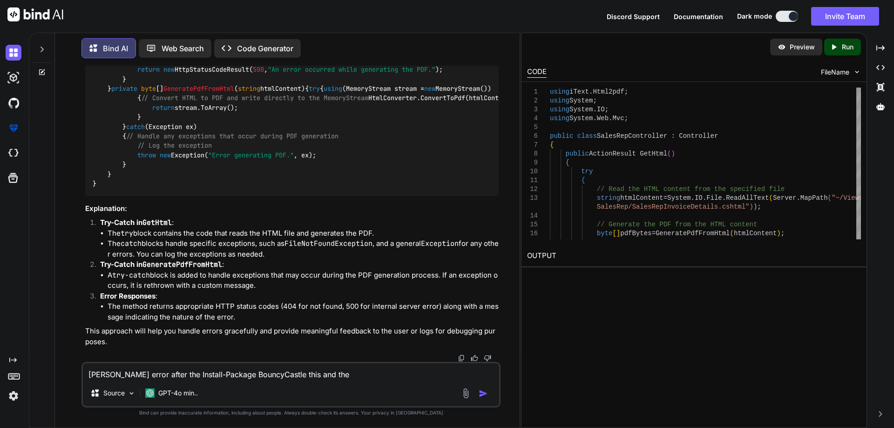
type textarea "x"
type textarea "geeting error after the Install-Package BouncyCastle this and the e"
type textarea "x"
type textarea "geeting error after the Install-Package BouncyCastle this and the er"
type textarea "x"
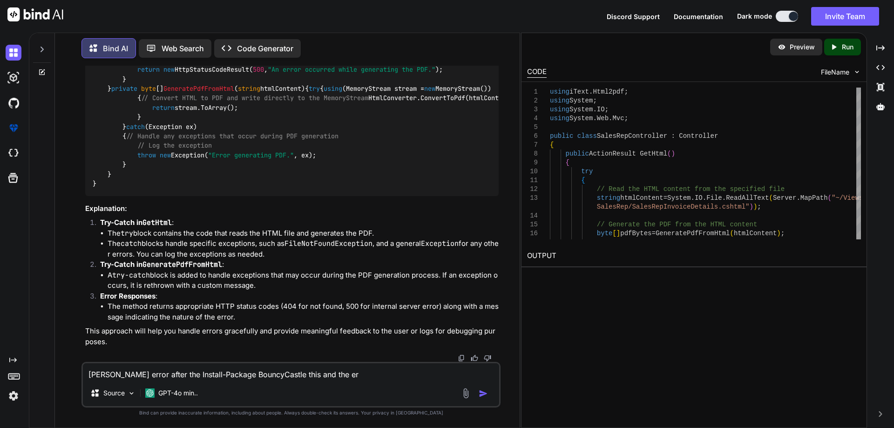
type textarea "geeting error after the Install-Package BouncyCastle this and the err"
type textarea "x"
type textarea "geeting error after the Install-Package BouncyCastle this and the erro"
type textarea "x"
type textarea "geeting error after the Install-Package BouncyCastle this and the error"
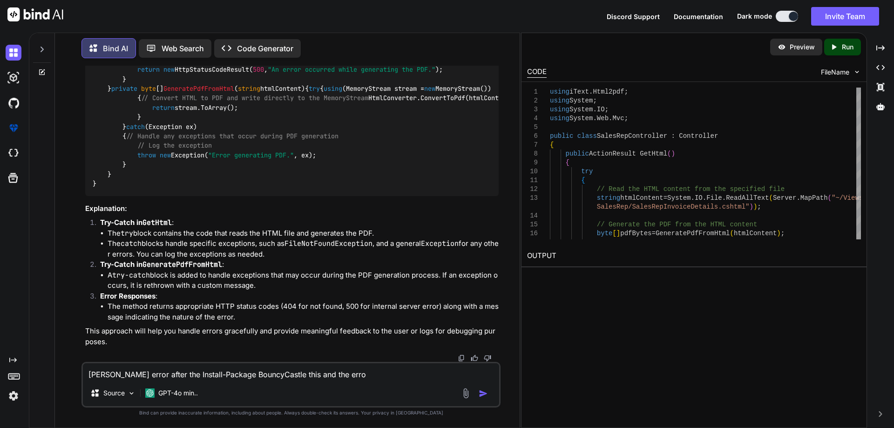
type textarea "x"
type textarea "geeting error after the Install-Package BouncyCastle this and the error"
type textarea "x"
type textarea "geeting error after the Install-Package BouncyCastle this and the error m"
type textarea "x"
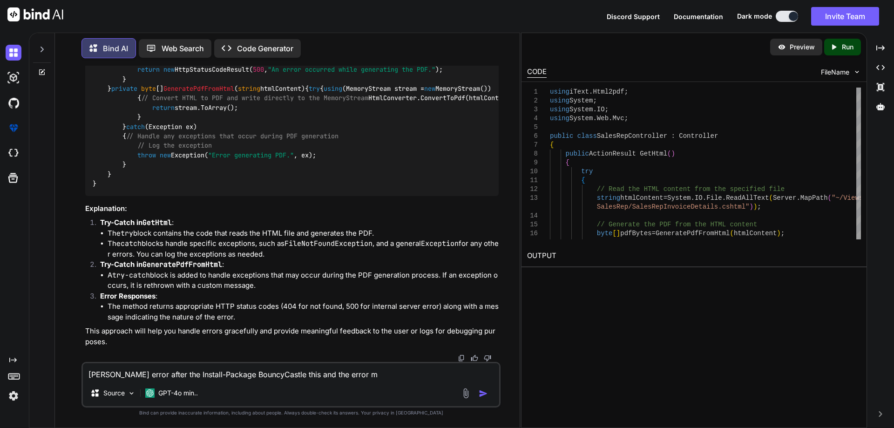
type textarea "geeting error after the Install-Package BouncyCastle this and the error me"
type textarea "x"
type textarea "geeting error after the Install-Package BouncyCastle this and the error mes"
type textarea "x"
type textarea "geeting error after the Install-Package BouncyCastle this and the error mess"
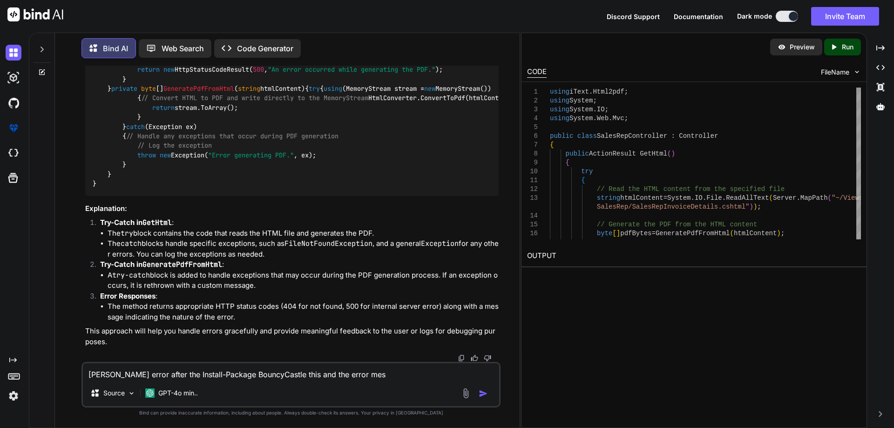
type textarea "x"
type textarea "geeting error after the Install-Package BouncyCastle this and the error messa"
type textarea "x"
type textarea "geeting error after the Install-Package BouncyCastle this and the error messag"
type textarea "x"
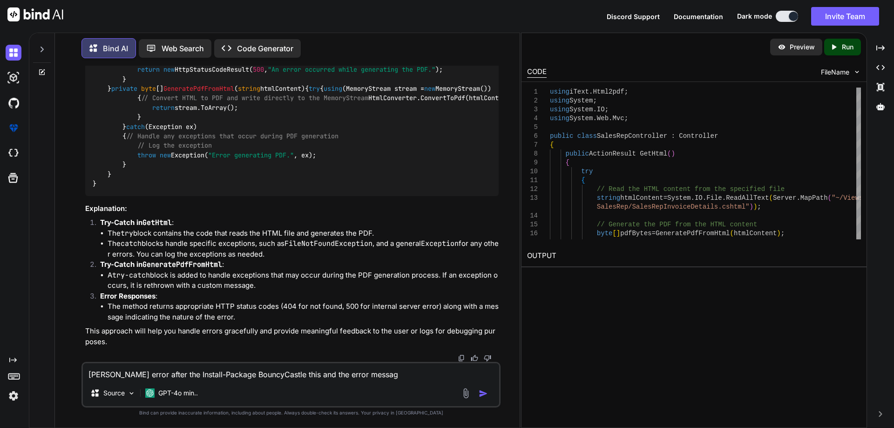
type textarea "geeting error after the Install-Package BouncyCastle this and the error message"
type textarea "x"
type textarea "geeting error after the Install-Package BouncyCastle this and the error message"
type textarea "x"
paste textarea "Either com.itextpdf:bouncy-castle-adapter or com.itextpdf:bouncy-castle-fips-ad…"
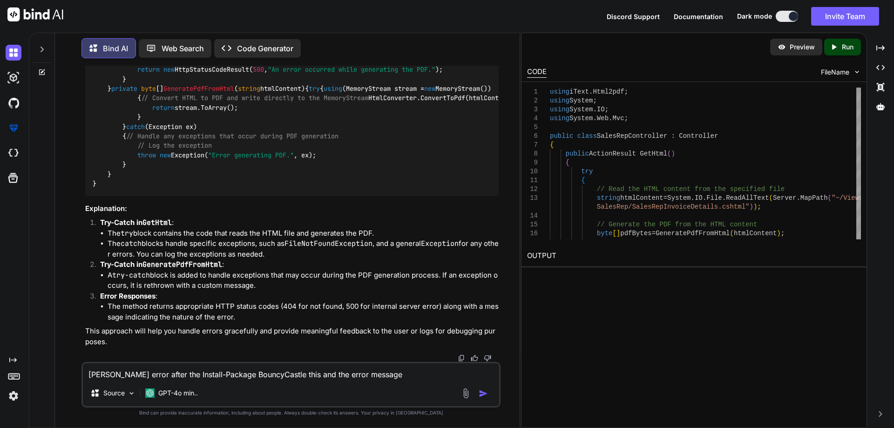
type textarea "geeting error after the Install-Package BouncyCastle this and the error message…"
type textarea "x"
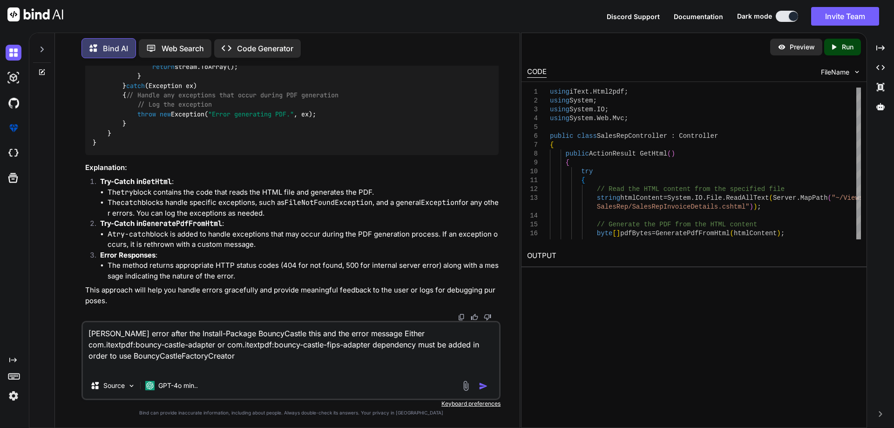
type textarea "geeting error after the Install-Package BouncyCastle this and the error message…"
click at [483, 387] on img "button" at bounding box center [483, 385] width 9 height 9
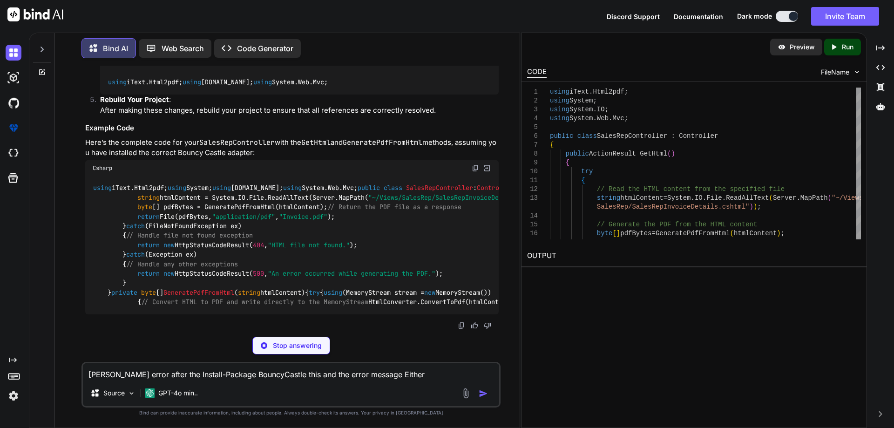
scroll to position [3903, 0]
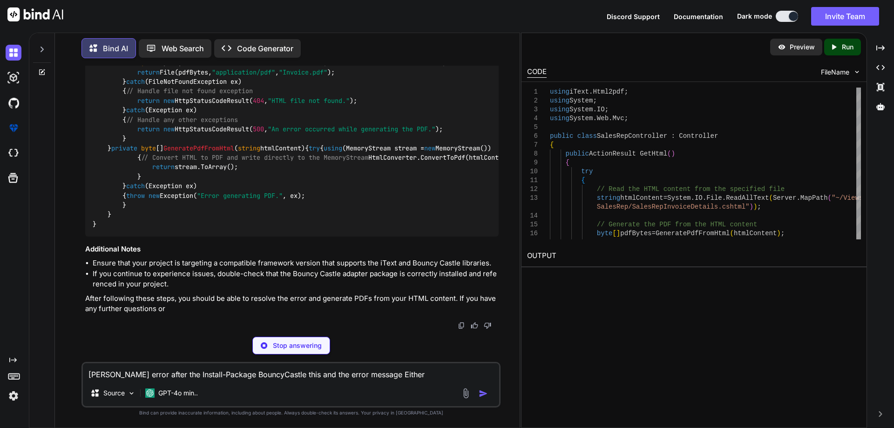
type textarea "x"
type textarea "Uninstall-Package BouncyCastle"
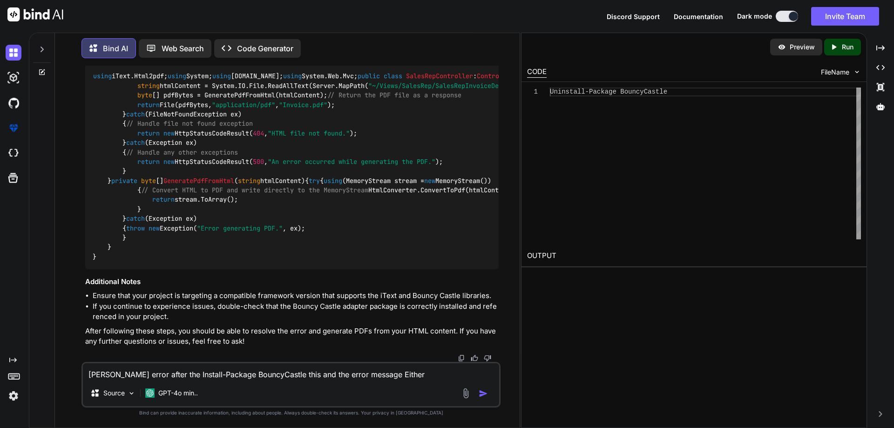
scroll to position [3857, 0]
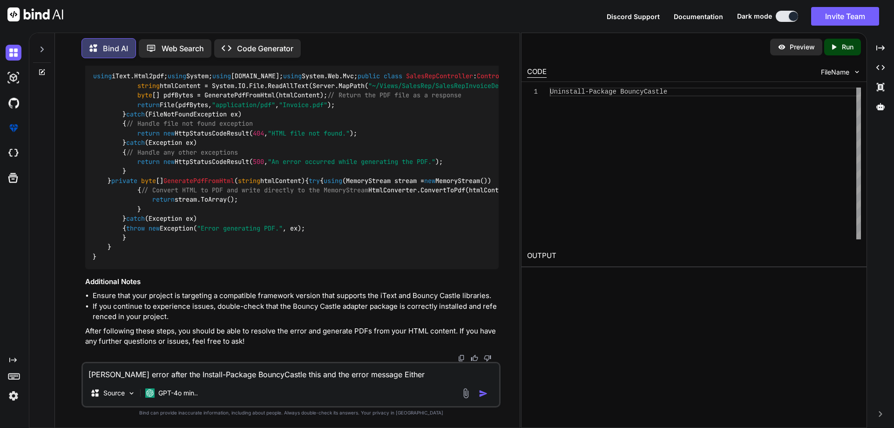
scroll to position [3869, 0]
drag, startPoint x: 111, startPoint y: 208, endPoint x: 240, endPoint y: 216, distance: 129.7
drag, startPoint x: 116, startPoint y: 194, endPoint x: 314, endPoint y: 198, distance: 198.4
